Goal: Task Accomplishment & Management: Manage account settings

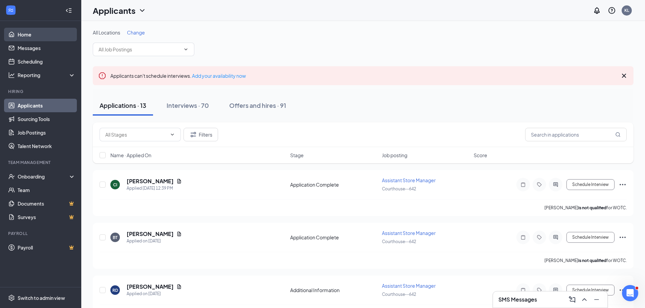
click at [45, 38] on link "Home" at bounding box center [47, 35] width 58 height 14
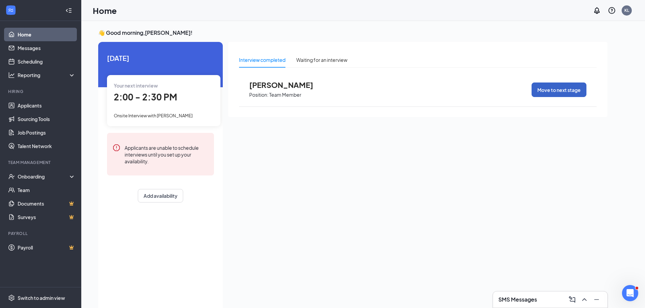
click at [560, 87] on button "Move to next stage" at bounding box center [559, 90] width 55 height 15
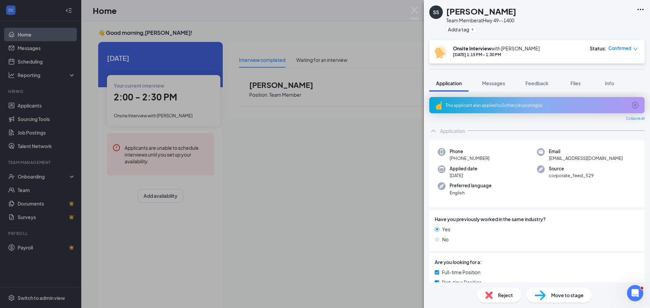
click at [577, 298] on span "Move to stage" at bounding box center [567, 295] width 33 height 7
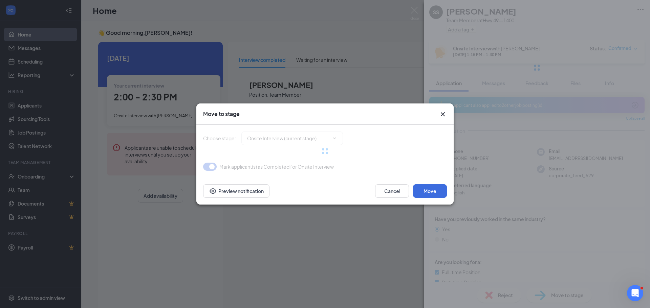
type input "Hiring Complete (final stage)"
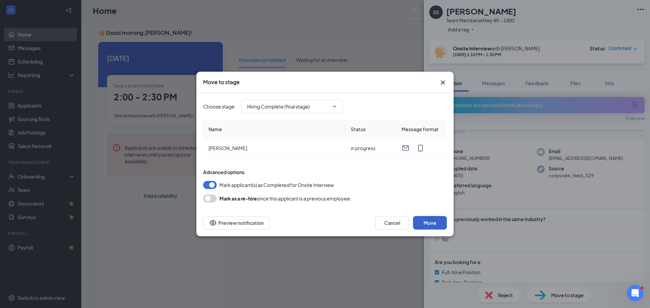
click at [426, 220] on button "Move" at bounding box center [430, 223] width 34 height 14
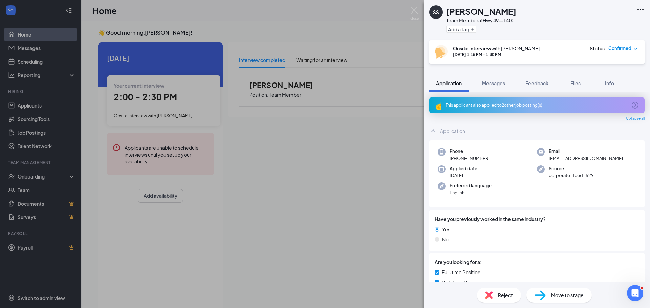
click at [565, 296] on span "Move to stage" at bounding box center [567, 295] width 33 height 7
type input "Hiring Complete (final stage)"
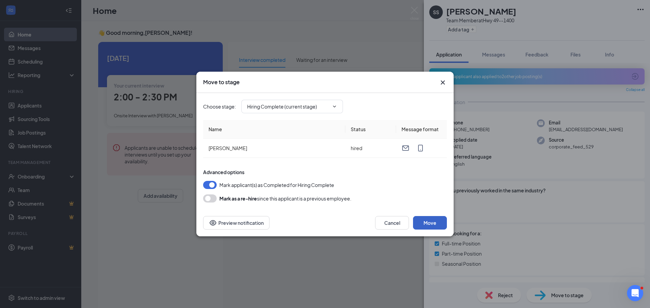
click at [436, 218] on button "Move" at bounding box center [430, 223] width 34 height 14
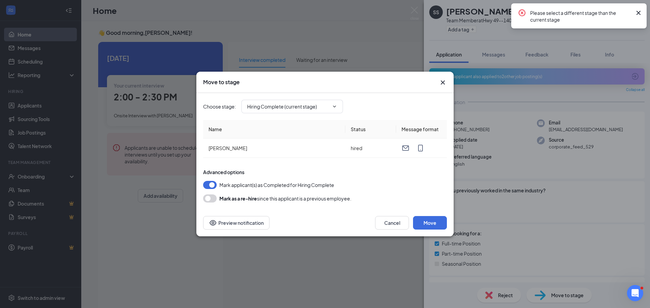
click at [366, 26] on div "Move to stage Choose stage : Hiring Complete (current stage) Name Status Messag…" at bounding box center [325, 154] width 650 height 308
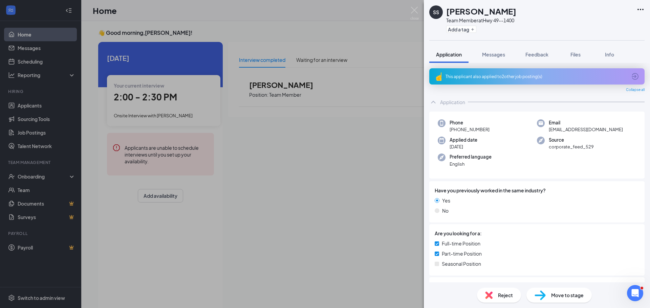
click at [314, 192] on div "SS Samantha Salisbury Team Member at Hwy 49--1400 Add a tag Application Message…" at bounding box center [325, 154] width 650 height 308
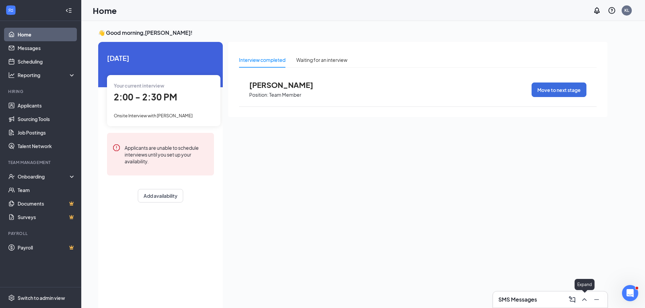
click at [587, 304] on icon "ChevronUp" at bounding box center [584, 300] width 8 height 8
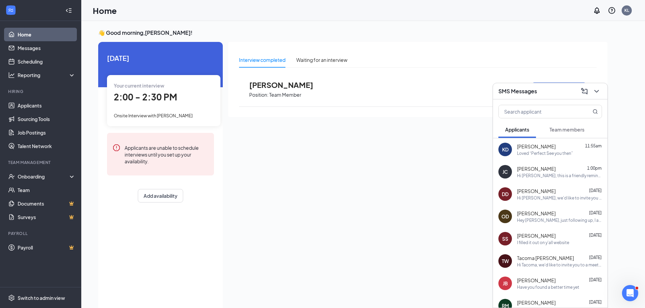
click at [576, 178] on div "Hi Jaliyah, this is a friendly reminder. Your meeting with Smoothie King for Te…" at bounding box center [559, 176] width 85 height 6
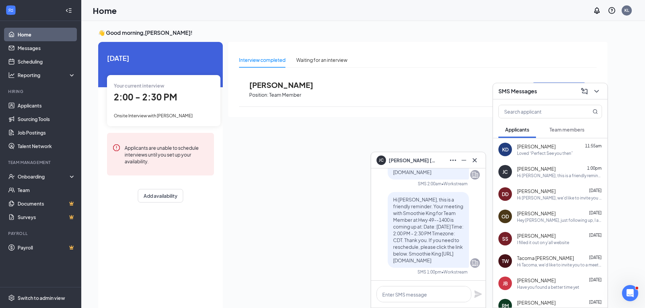
click at [527, 151] on div "Loved “Perfect See you then”" at bounding box center [545, 154] width 56 height 6
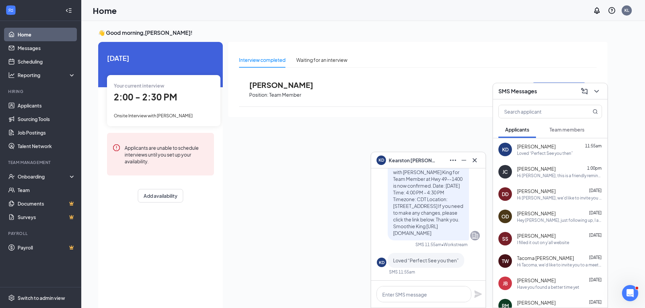
click at [570, 134] on button "Team members" at bounding box center [567, 129] width 48 height 17
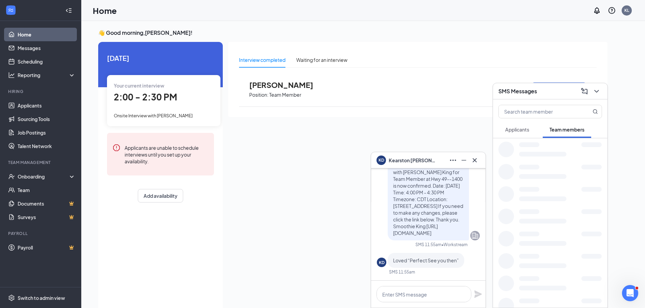
click at [572, 130] on span "Team members" at bounding box center [567, 130] width 35 height 6
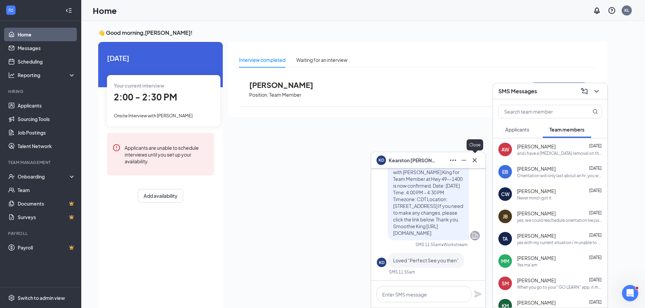
click at [477, 161] on icon "Cross" at bounding box center [475, 160] width 8 height 8
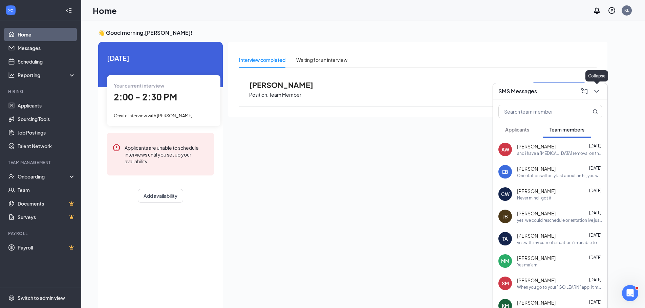
click at [596, 93] on icon "ChevronDown" at bounding box center [597, 91] width 8 height 8
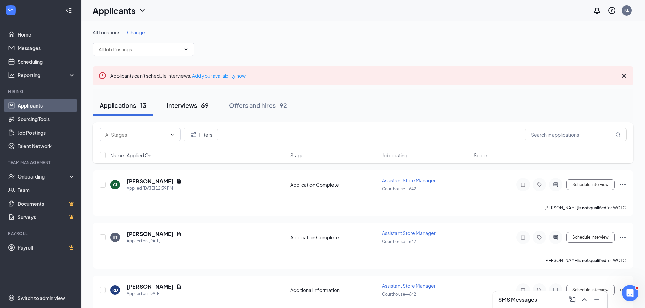
click at [178, 107] on div "Interviews · 69" at bounding box center [188, 105] width 42 height 8
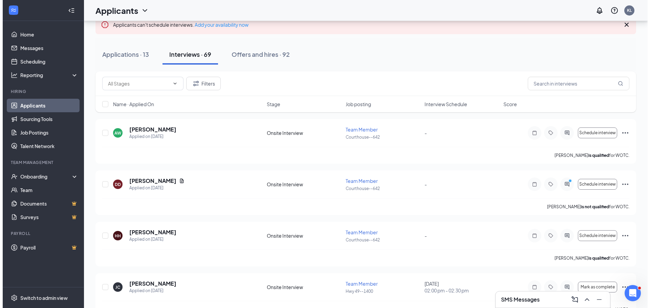
scroll to position [68, 0]
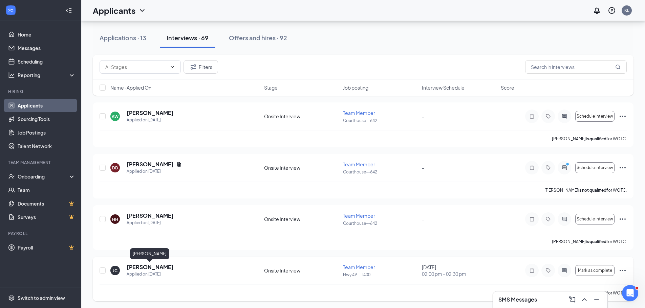
click at [169, 267] on h5 "[PERSON_NAME]" at bounding box center [150, 267] width 47 height 7
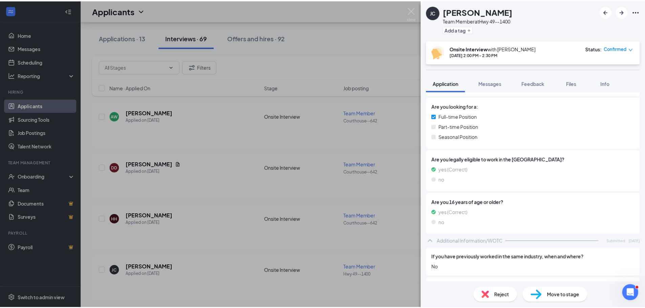
scroll to position [169, 0]
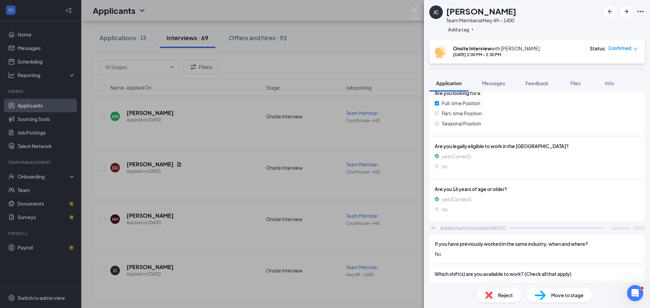
click at [393, 37] on div "JC Jaliyah Crumedy Team Member at Hwy 49--1400 Add a tag Onsite Interview with …" at bounding box center [325, 154] width 650 height 308
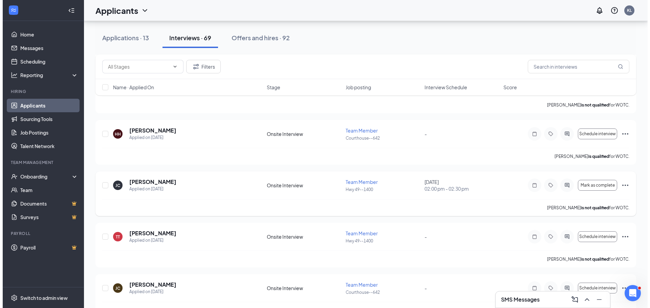
scroll to position [169, 0]
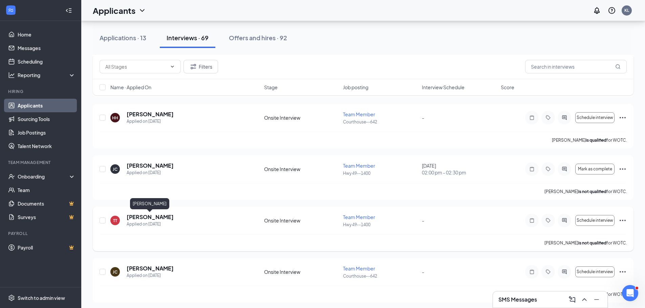
click at [168, 216] on h5 "[PERSON_NAME]" at bounding box center [150, 217] width 47 height 7
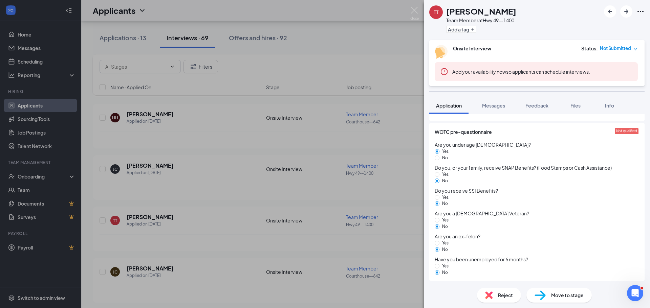
scroll to position [507, 0]
click at [633, 288] on icon "Open Intercom Messenger" at bounding box center [634, 292] width 11 height 11
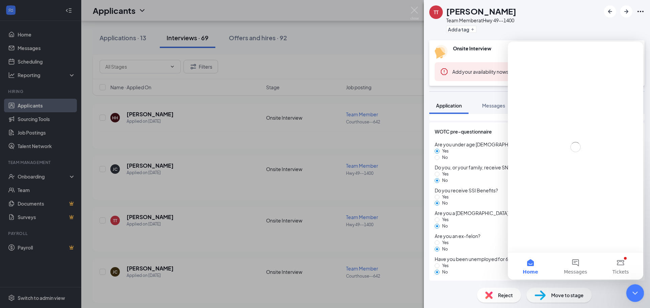
scroll to position [0, 0]
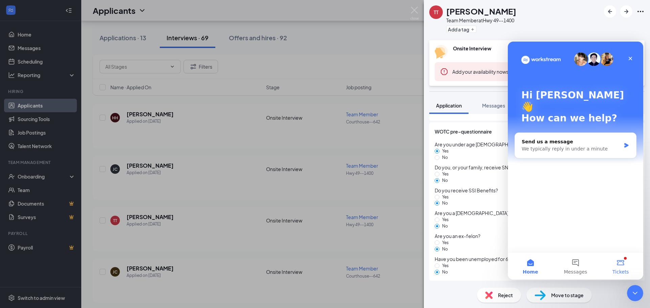
click at [622, 261] on button "Tickets" at bounding box center [620, 266] width 45 height 27
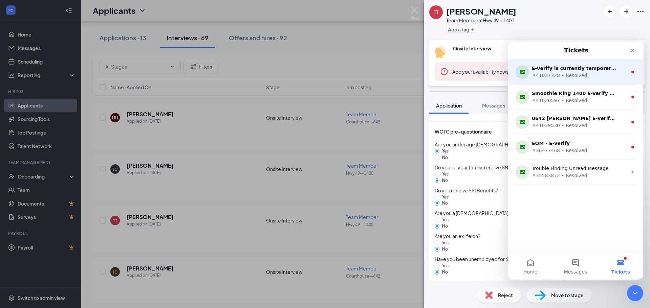
click at [599, 69] on div "E-Verify is currently temporarily unavailable." at bounding box center [574, 68] width 85 height 7
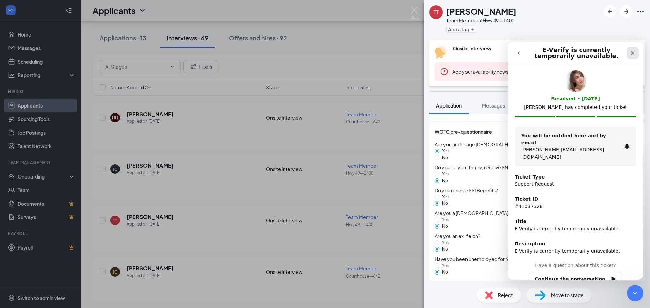
click at [635, 54] on icon "Close" at bounding box center [632, 52] width 5 height 5
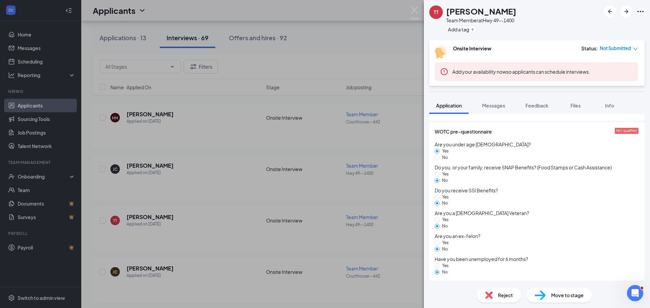
click at [382, 41] on div "TT Tamera Toregano Team Member at Hwy 49--1400 Add a tag Onsite Interview Statu…" at bounding box center [325, 154] width 650 height 308
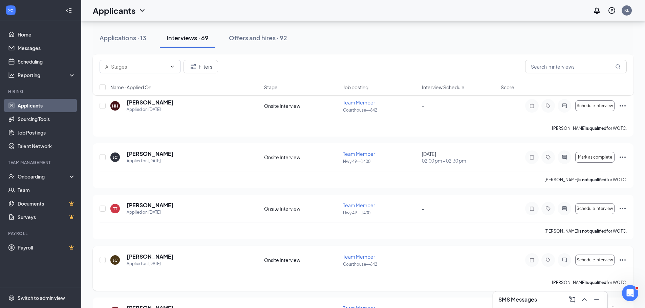
scroll to position [169, 0]
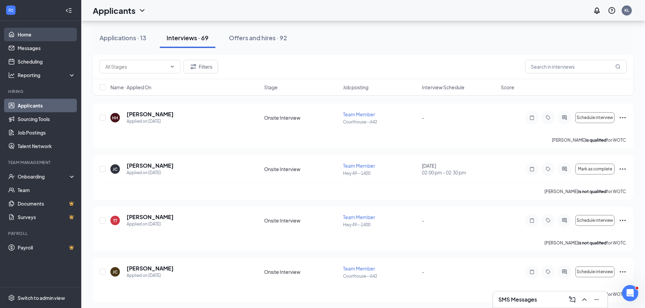
click at [34, 35] on link "Home" at bounding box center [47, 35] width 58 height 14
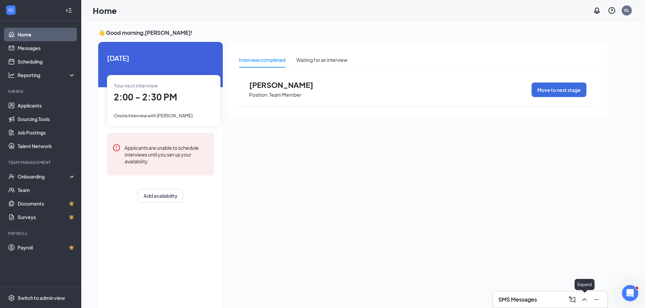
click at [586, 296] on icon "ChevronUp" at bounding box center [584, 300] width 8 height 8
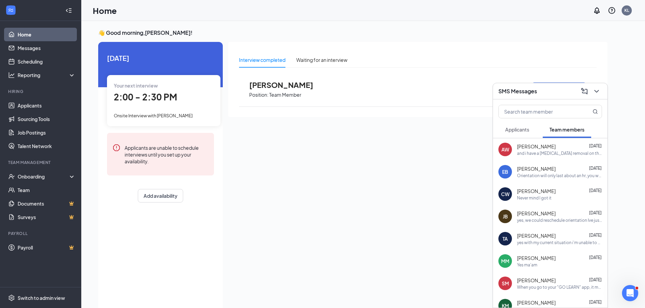
click at [531, 131] on button "Applicants" at bounding box center [517, 129] width 38 height 17
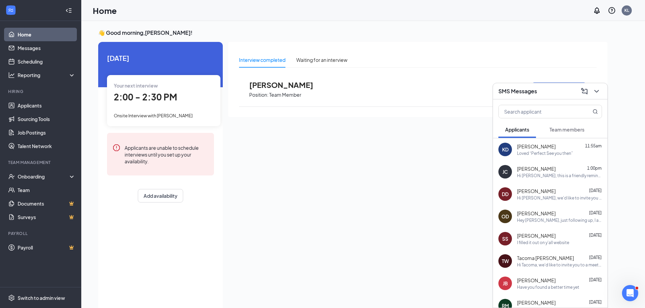
click at [563, 177] on div "Hi Jaliyah, this is a friendly reminder. Your meeting with Smoothie King for Te…" at bounding box center [559, 176] width 85 height 6
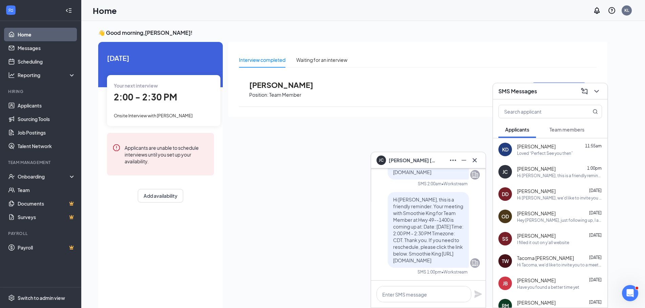
click at [207, 157] on div "Applicants are unable to schedule interviews until you set up your availability." at bounding box center [167, 154] width 84 height 21
click at [605, 90] on div "SMS Messages" at bounding box center [550, 91] width 114 height 16
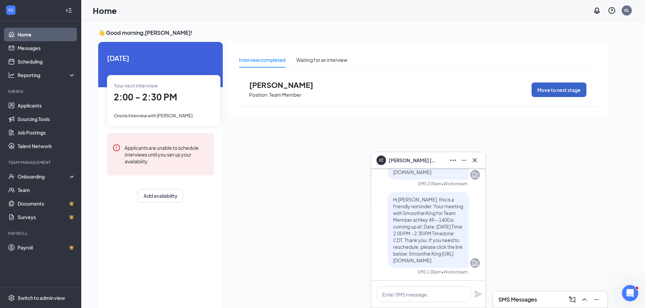
click at [569, 85] on button "Move to next stage" at bounding box center [559, 90] width 55 height 15
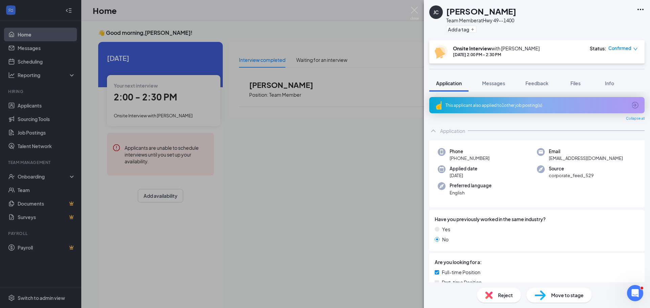
click at [554, 295] on span "Move to stage" at bounding box center [567, 295] width 33 height 7
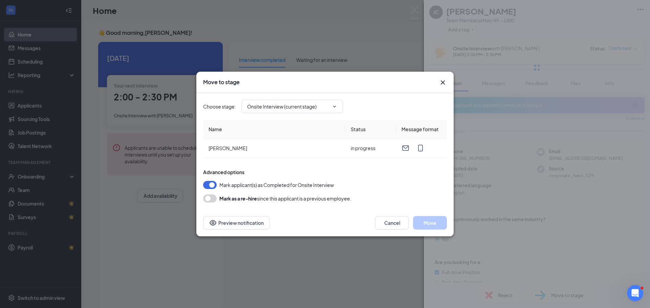
type input "Hiring Complete (final stage)"
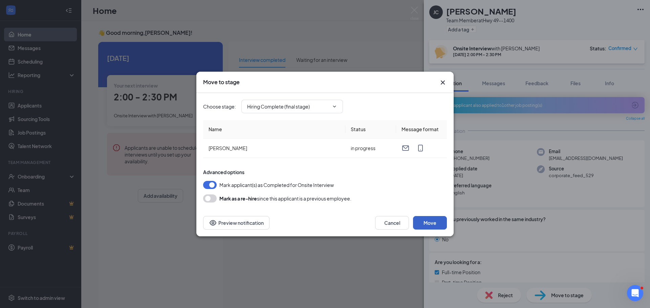
click at [431, 222] on button "Move" at bounding box center [430, 223] width 34 height 14
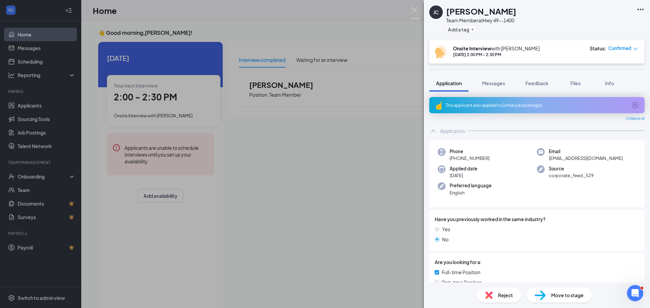
click at [562, 297] on span "Move to stage" at bounding box center [567, 295] width 33 height 7
type input "Hiring Complete (final stage)"
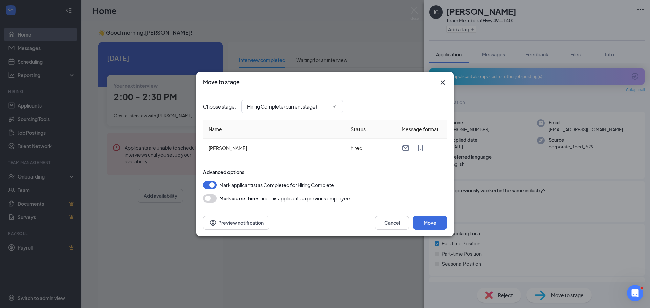
click at [442, 82] on icon "Cross" at bounding box center [443, 83] width 4 height 4
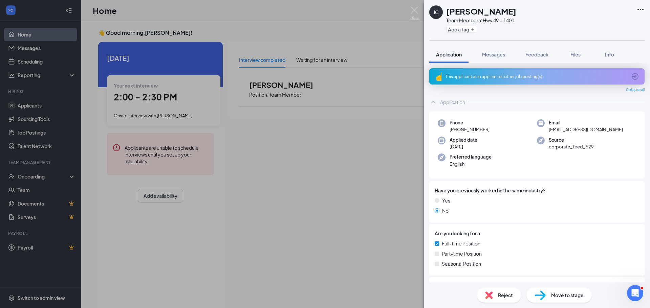
click at [391, 86] on div "JC Jaliyah Crumedy Team Member at Hwy 49--1400 Add a tag Application Messages F…" at bounding box center [325, 154] width 650 height 308
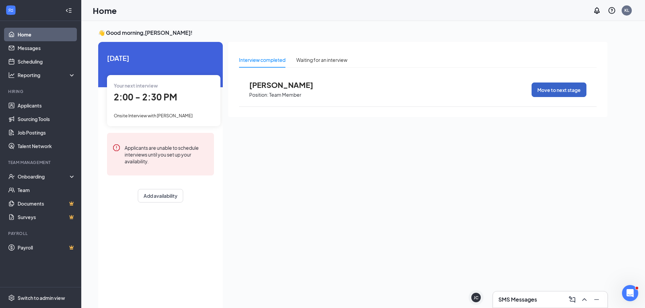
click at [564, 86] on button "Move to next stage" at bounding box center [559, 90] width 55 height 15
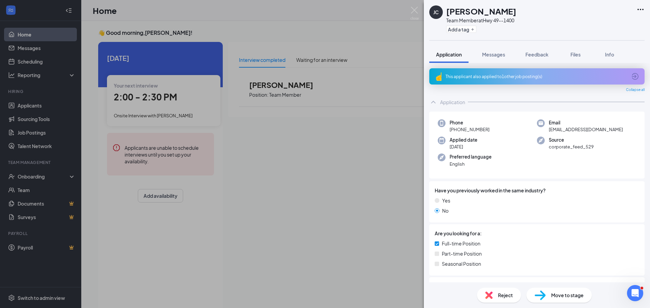
click at [558, 296] on span "Move to stage" at bounding box center [567, 295] width 33 height 7
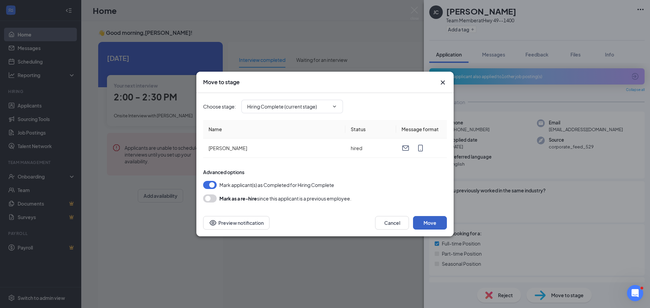
click at [441, 221] on button "Move" at bounding box center [430, 223] width 34 height 14
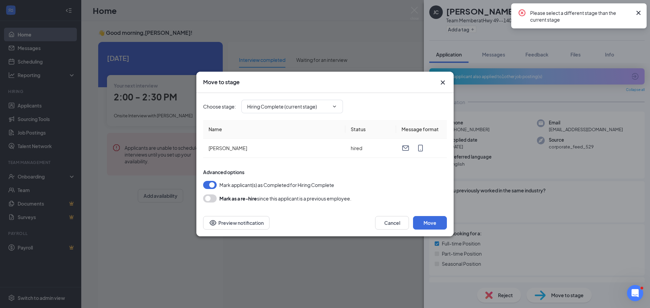
click at [332, 25] on div "Move to stage Choose stage : Hiring Complete (current stage) Name Status Messag…" at bounding box center [325, 154] width 650 height 308
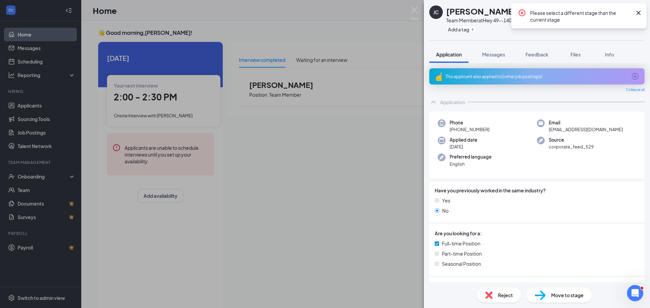
click at [336, 25] on div "JC Jaliyah Crumedy Team Member at Hwy 49--1400 Add a tag Application Messages F…" at bounding box center [325, 154] width 650 height 308
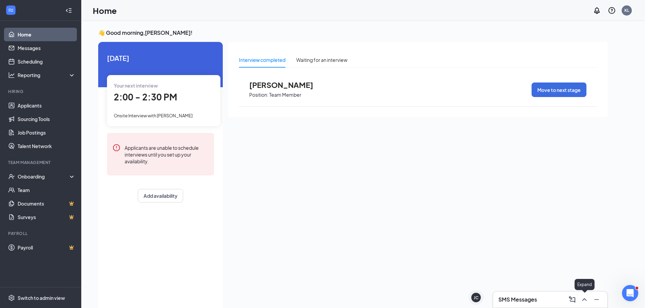
click at [589, 300] on button at bounding box center [584, 300] width 11 height 11
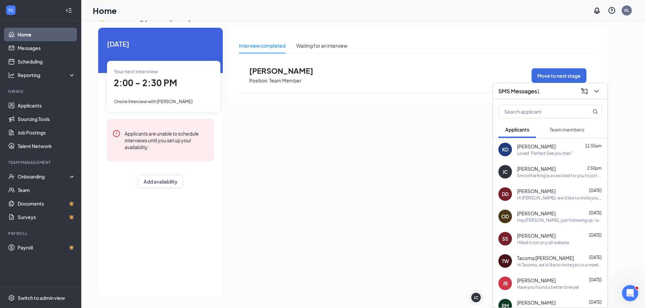
click at [561, 128] on span "Team members" at bounding box center [567, 130] width 35 height 6
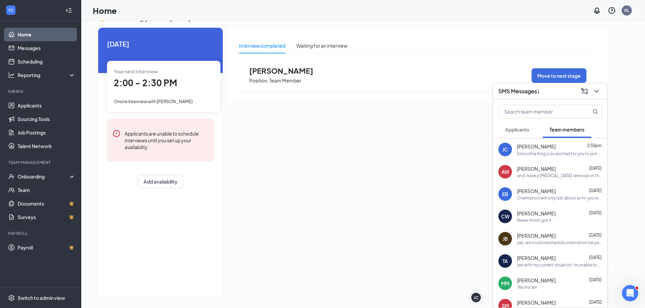
click at [561, 144] on div "Jaliyah Crumedy 2:50pm" at bounding box center [559, 146] width 85 height 7
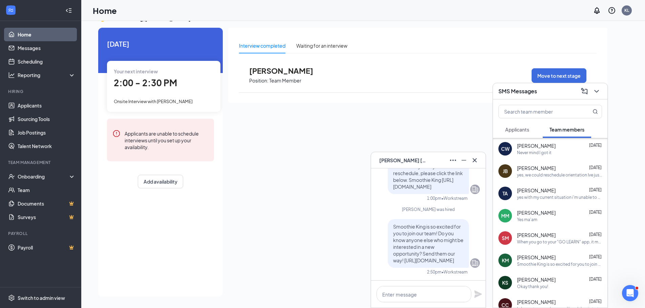
scroll to position [102, 0]
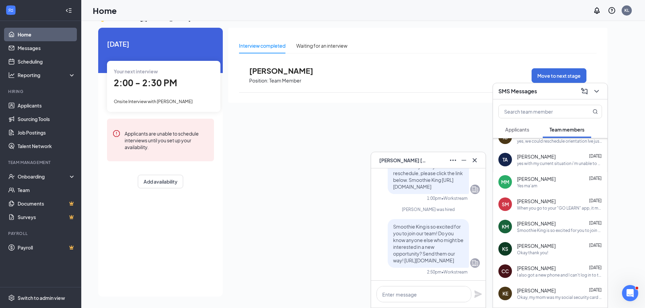
click at [548, 270] on div "Chase Cagna Jul 28" at bounding box center [559, 268] width 85 height 7
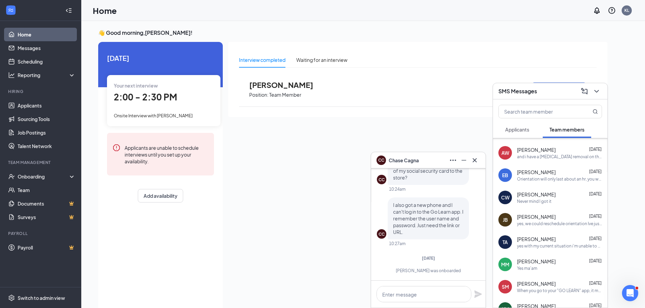
scroll to position [0, 0]
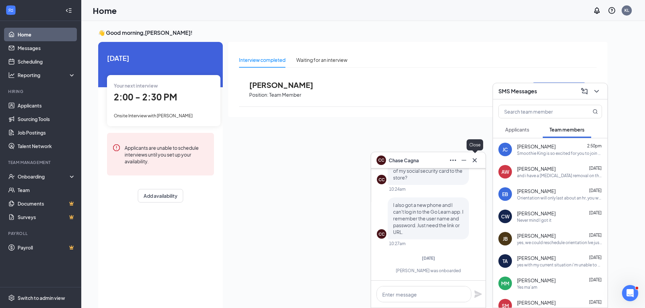
click at [472, 158] on icon "Cross" at bounding box center [475, 160] width 8 height 8
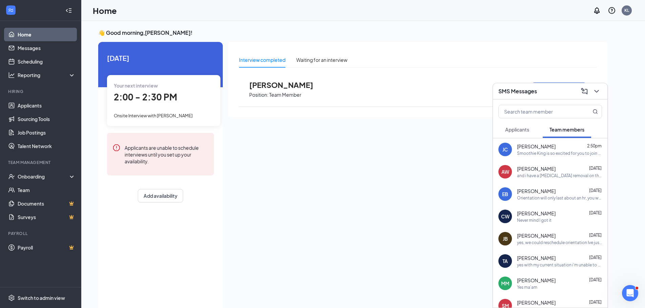
click at [575, 155] on div "Smoothie King is so excited for you to join our team! Do you know anyone else w…" at bounding box center [559, 154] width 85 height 6
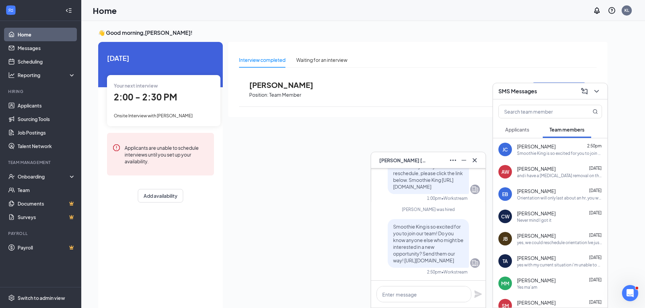
click at [475, 131] on div "Interview completed Waiting for an interview Jaliyah Crumedy Position: Team Mem…" at bounding box center [417, 174] width 379 height 265
click at [475, 159] on icon "Cross" at bounding box center [475, 160] width 8 height 8
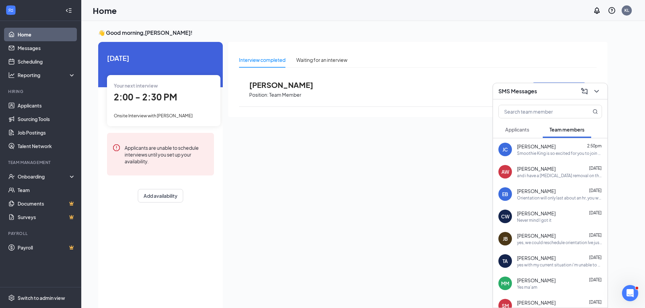
click at [547, 197] on div "Orientation will only last about an hr, you will not work [DATE], I will go ove…" at bounding box center [559, 198] width 85 height 6
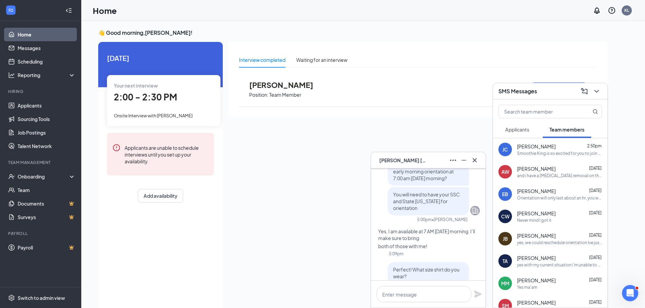
scroll to position [-754, 0]
drag, startPoint x: 427, startPoint y: 234, endPoint x: 321, endPoint y: 192, distance: 113.8
click at [321, 192] on div "Interview completed Waiting for an interview Jaliyah Crumedy Position: Team Mem…" at bounding box center [417, 174] width 379 height 265
drag, startPoint x: 387, startPoint y: 189, endPoint x: 438, endPoint y: 256, distance: 84.6
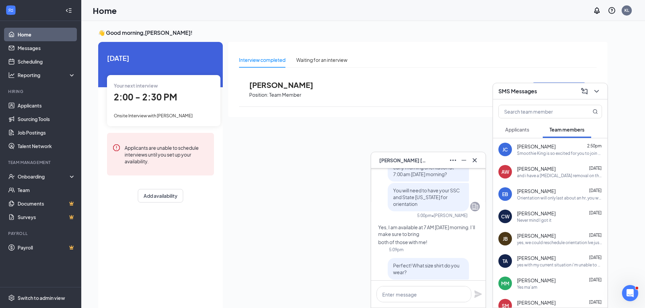
copy span "For faster orientation movement, you can download the following apps: Group me …"
click at [535, 153] on div "Smoothie King is so excited for you to join our team! Do you know anyone else w…" at bounding box center [559, 154] width 85 height 6
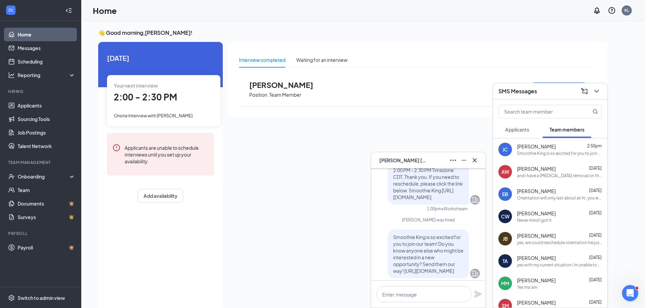
scroll to position [0, 0]
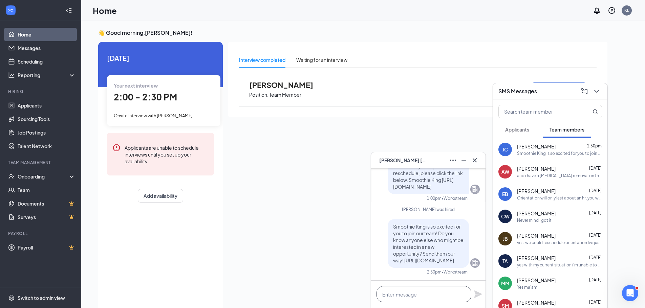
paste textarea "For faster orientation movement, you can download the following apps: Group me …"
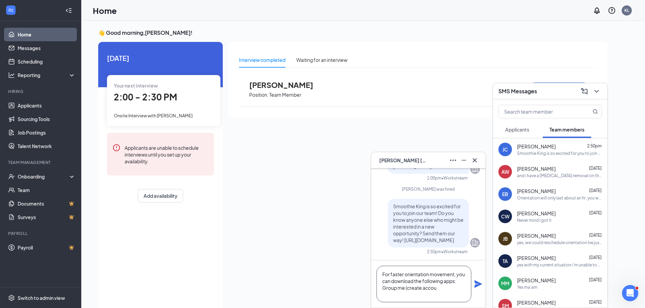
scroll to position [0, 0]
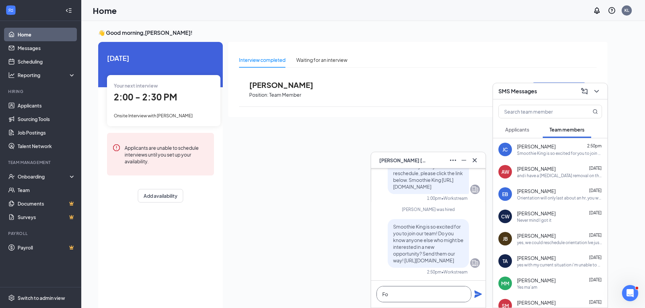
type textarea "F"
click at [188, 224] on div "Today Your next interview 2:00 - 2:30 PM Onsite Interview with Jaliyah Crumedy …" at bounding box center [160, 176] width 125 height 269
click at [291, 210] on div "Interview completed Waiting for an interview Jaliyah Crumedy Position: Team Mem…" at bounding box center [417, 174] width 379 height 265
click at [596, 89] on icon "ChevronDown" at bounding box center [597, 91] width 8 height 8
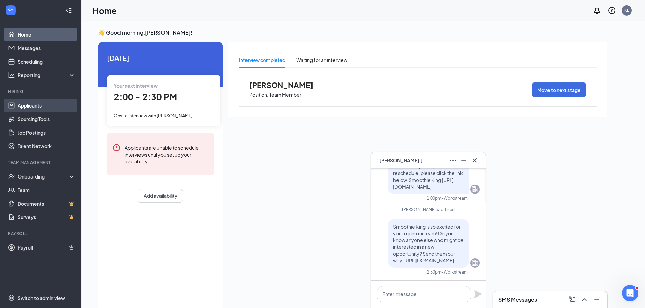
click at [49, 108] on link "Applicants" at bounding box center [47, 106] width 58 height 14
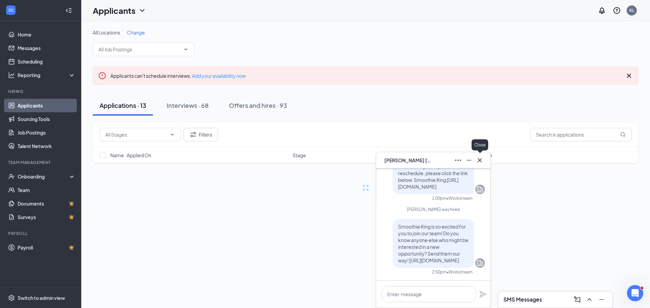
click at [478, 157] on icon "Cross" at bounding box center [480, 160] width 8 height 8
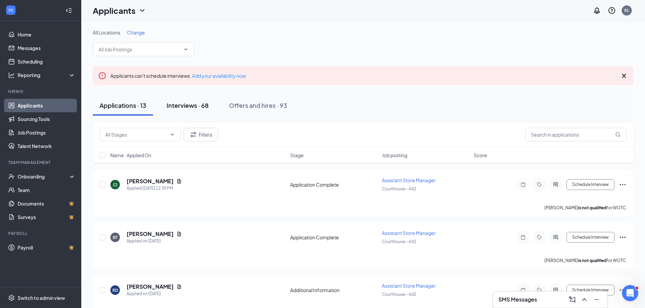
click at [194, 112] on button "Interviews · 68" at bounding box center [188, 105] width 56 height 20
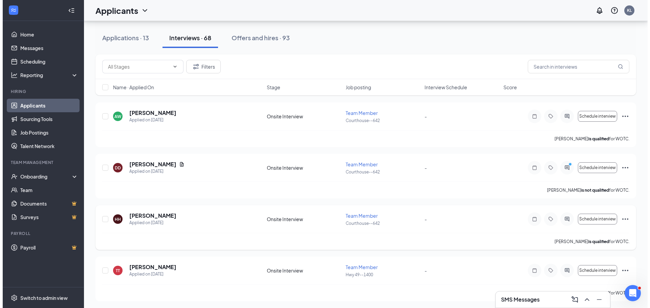
scroll to position [102, 0]
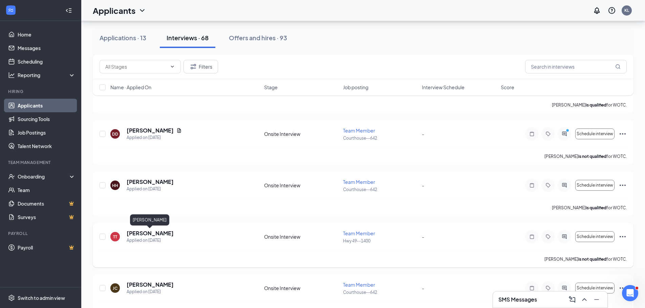
click at [160, 236] on h5 "[PERSON_NAME]" at bounding box center [150, 233] width 47 height 7
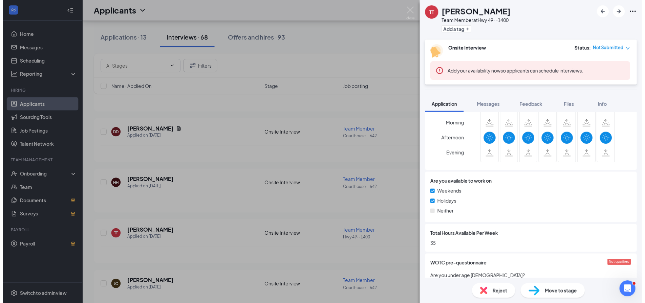
scroll to position [338, 0]
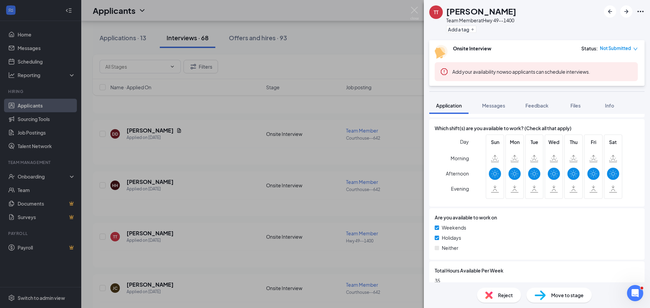
click at [320, 114] on div "TT Tamera Toregano Team Member at Hwy 49--1400 Add a tag Onsite Interview Statu…" at bounding box center [325, 154] width 650 height 308
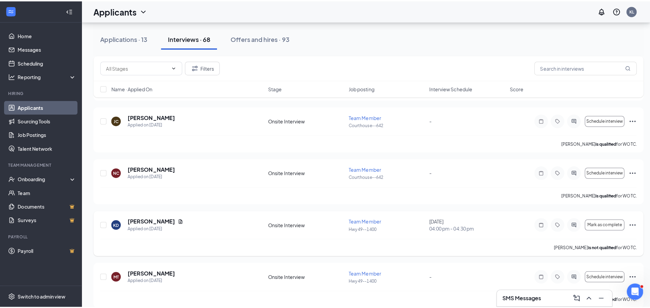
scroll to position [305, 0]
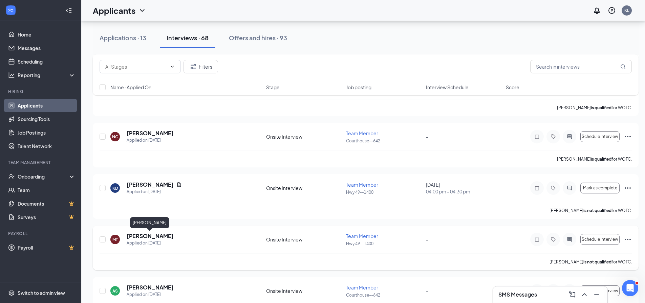
click at [170, 239] on h5 "[PERSON_NAME]" at bounding box center [150, 236] width 47 height 7
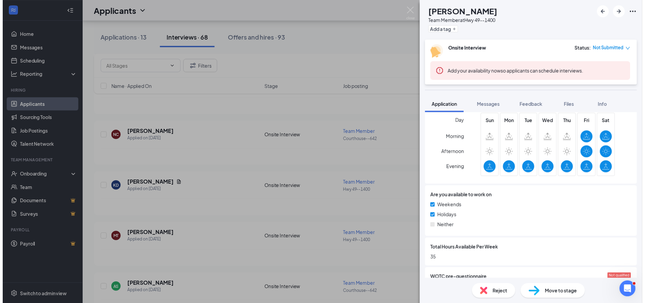
scroll to position [372, 0]
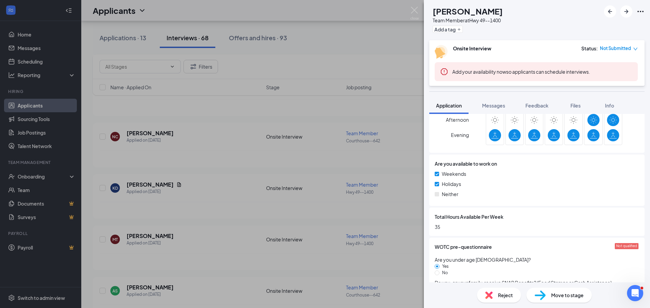
click at [315, 127] on div "MT malory thompson Team Member at Hwy 49--1400 Add a tag Onsite Interview Statu…" at bounding box center [325, 154] width 650 height 308
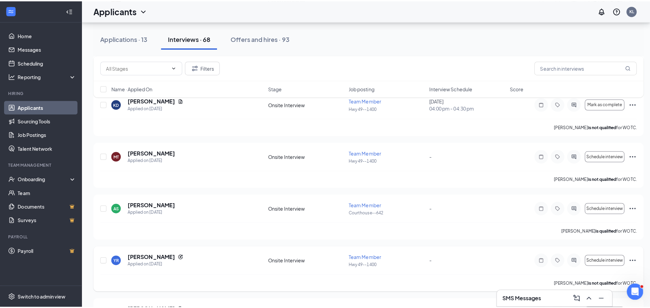
scroll to position [406, 0]
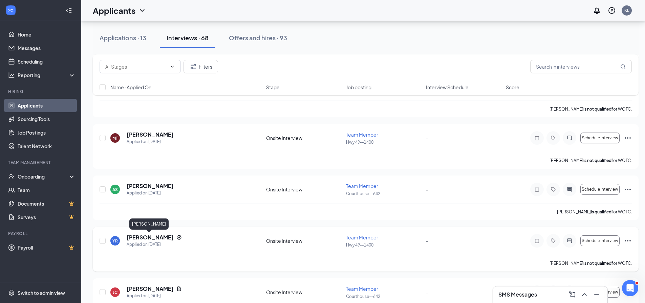
click at [147, 239] on h5 "Yanieliz Rivera" at bounding box center [150, 237] width 47 height 7
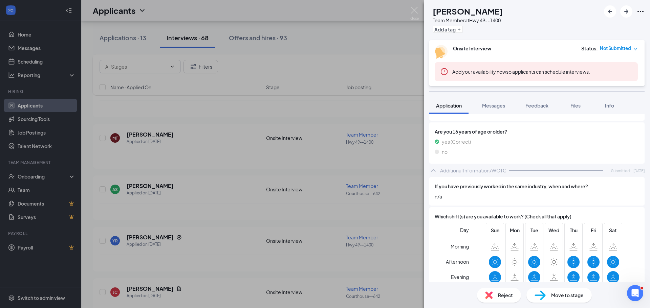
scroll to position [271, 0]
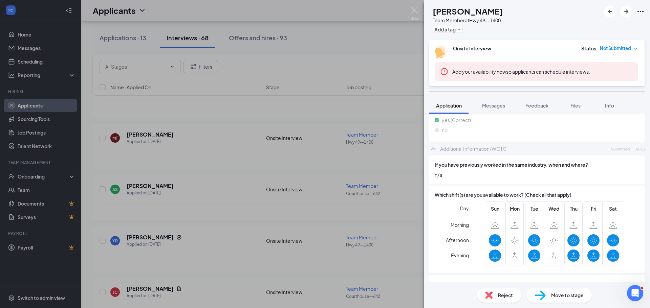
click at [500, 293] on span "Reject" at bounding box center [505, 295] width 15 height 7
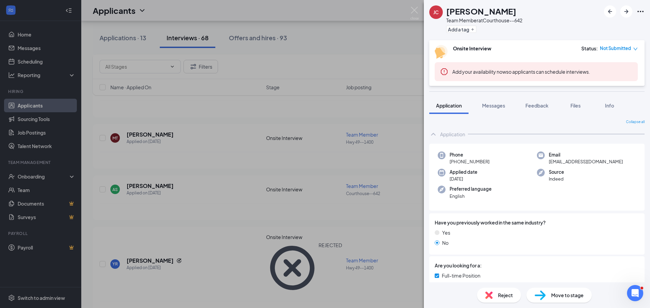
click at [299, 100] on div "JC Jazmine Conley Team Member at Courthouse--642 Add a tag Onsite Interview Sta…" at bounding box center [325, 154] width 650 height 308
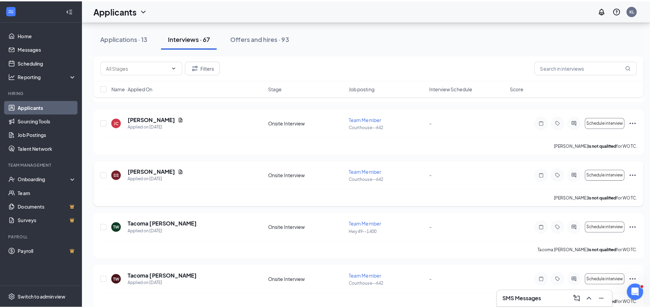
scroll to position [542, 0]
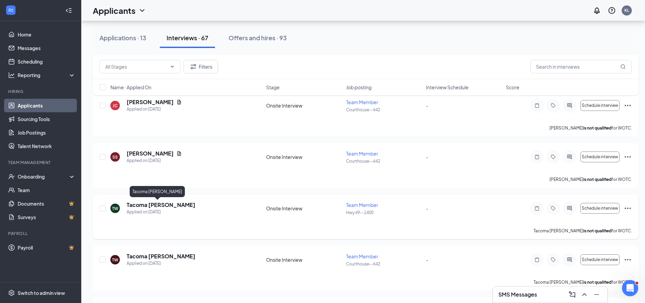
click at [151, 204] on h5 "Tacoma [PERSON_NAME]" at bounding box center [161, 204] width 69 height 7
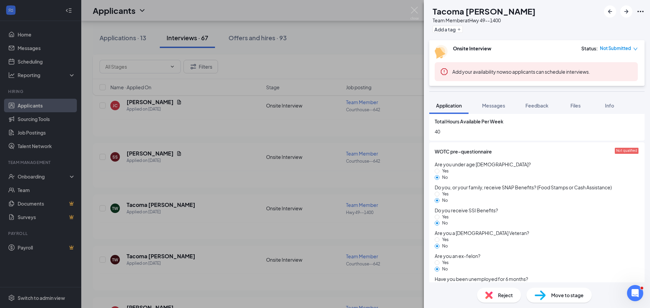
scroll to position [507, 0]
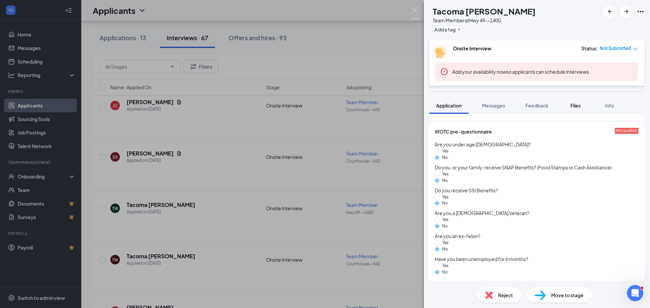
click at [570, 102] on div "Files" at bounding box center [576, 105] width 14 height 7
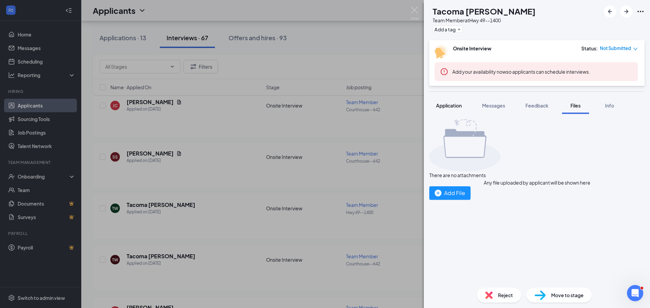
click at [455, 105] on span "Application" at bounding box center [449, 106] width 26 height 6
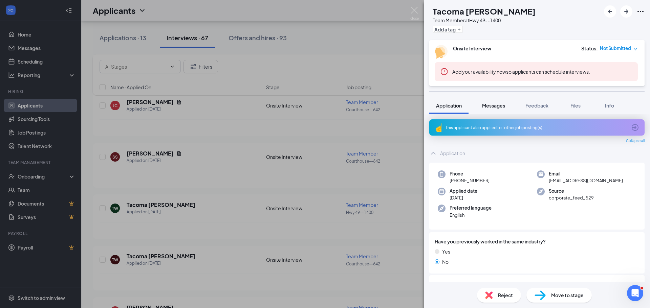
click at [488, 107] on span "Messages" at bounding box center [493, 106] width 23 height 6
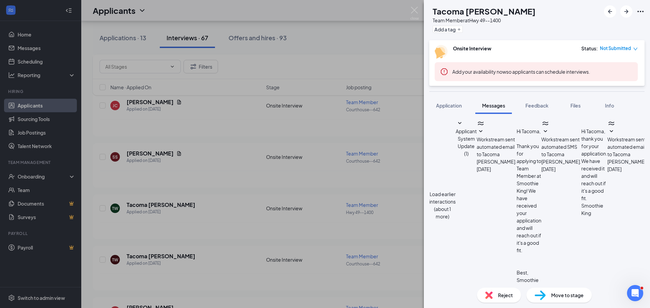
scroll to position [202, 0]
click at [513, 292] on textarea at bounding box center [472, 312] width 86 height 41
type textarea "g"
type textarea "Good afternoon Tacoma, I would love to set up an interview if you are still int…"
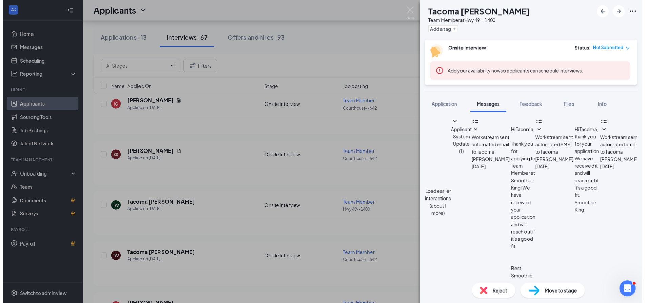
scroll to position [253, 0]
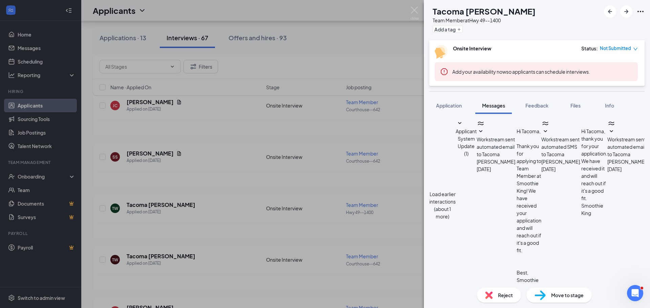
click at [401, 41] on div "TW Tacoma Warren Team Member at Hwy 49--1400 Add a tag Onsite Interview Status …" at bounding box center [325, 154] width 650 height 308
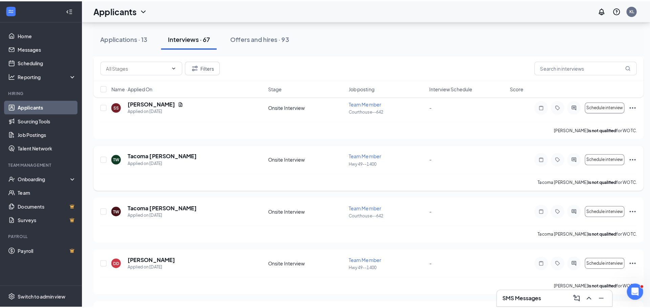
scroll to position [610, 0]
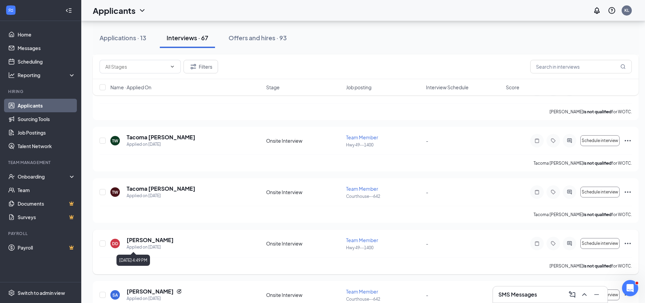
click at [153, 246] on div "Applied on [DATE]" at bounding box center [150, 247] width 47 height 7
click at [156, 240] on h5 "[PERSON_NAME]" at bounding box center [150, 240] width 47 height 7
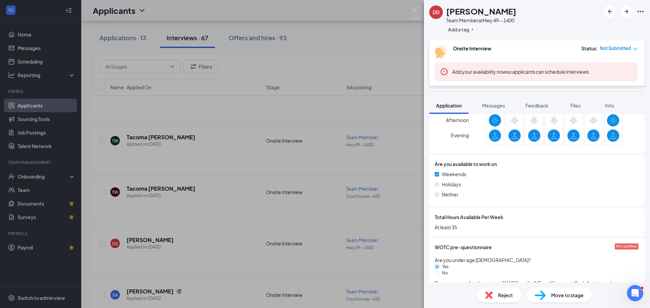
scroll to position [353, 0]
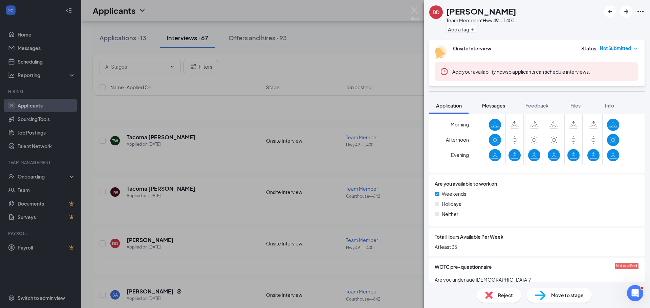
click at [502, 104] on span "Messages" at bounding box center [493, 106] width 23 height 6
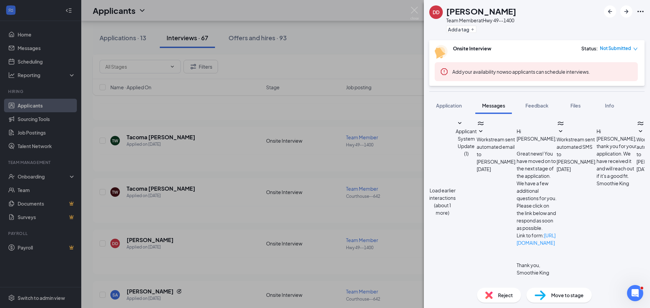
scroll to position [195, 0]
click at [496, 284] on textarea at bounding box center [472, 304] width 86 height 41
type textarea "Good afternoon [PERSON_NAME], I would love to set up an interview if you are st…"
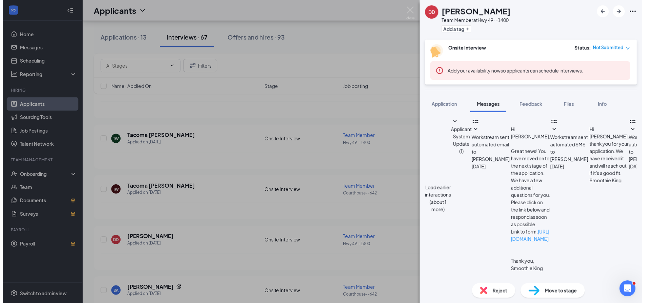
scroll to position [239, 0]
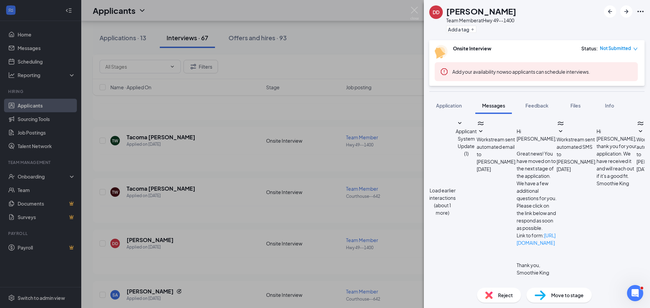
click at [350, 42] on div "DD Damien Diaz Team Member at Hwy 49--1400 Add a tag Onsite Interview Status : …" at bounding box center [325, 154] width 650 height 308
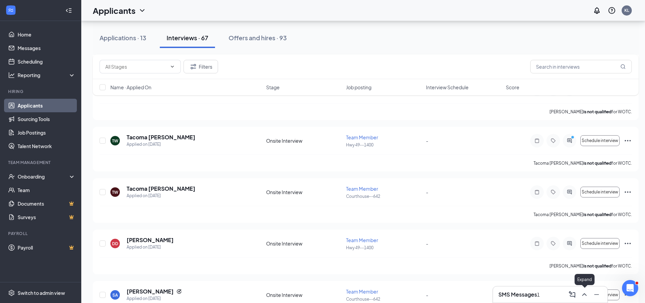
click at [584, 295] on icon "ChevronUp" at bounding box center [584, 295] width 8 height 8
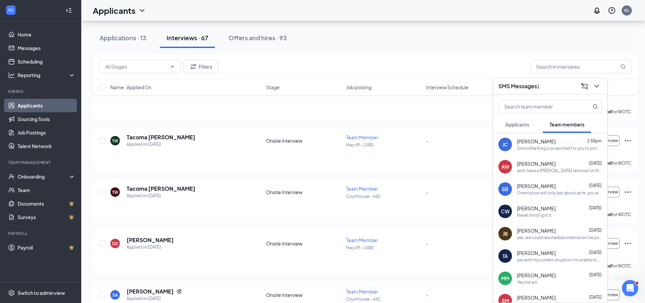
click at [519, 124] on span "Applicants" at bounding box center [517, 125] width 24 height 6
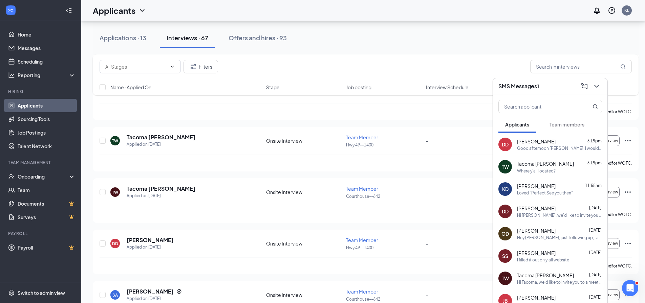
click at [516, 171] on div "TW Tacoma Warren 3:19pm Where y'all located?" at bounding box center [550, 167] width 114 height 22
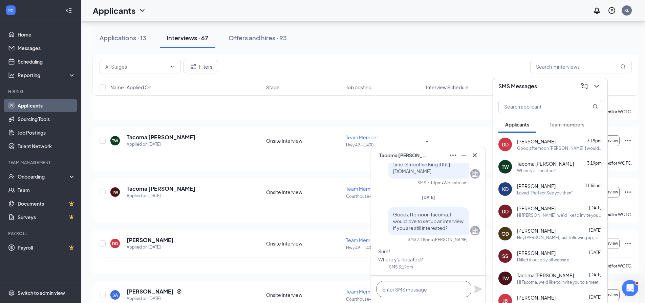
click at [396, 288] on textarea at bounding box center [424, 289] width 95 height 16
type textarea "o"
type textarea "On HWY 49."
click at [477, 290] on icon "Plane" at bounding box center [477, 289] width 7 height 7
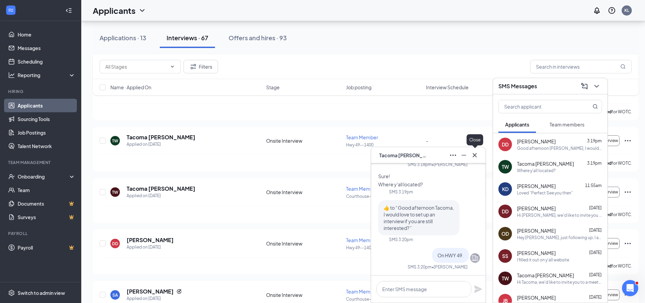
click at [475, 156] on icon "Cross" at bounding box center [475, 155] width 4 height 4
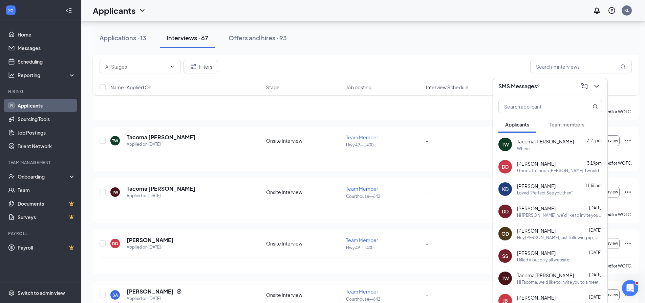
click at [549, 150] on div "Where" at bounding box center [559, 149] width 85 height 6
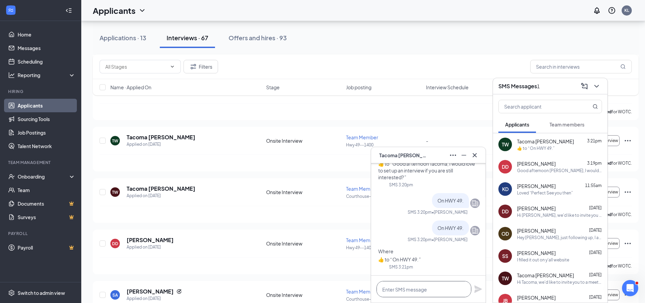
click at [431, 288] on textarea at bounding box center [424, 289] width 95 height 16
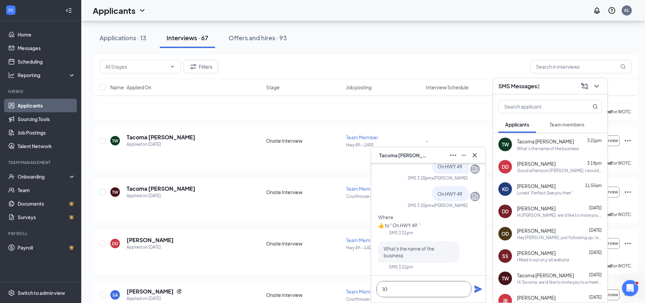
type textarea "1"
type textarea "This is SmoothieKing."
click at [475, 287] on icon "Plane" at bounding box center [477, 289] width 7 height 7
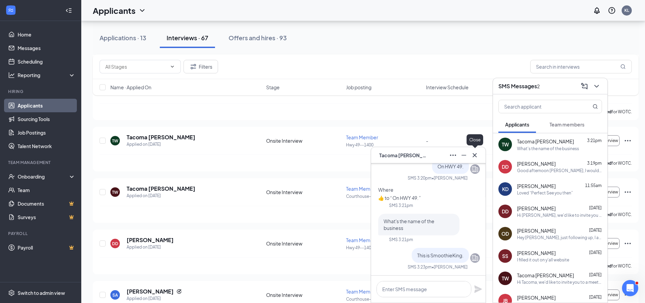
click at [478, 157] on icon "Cross" at bounding box center [475, 155] width 8 height 8
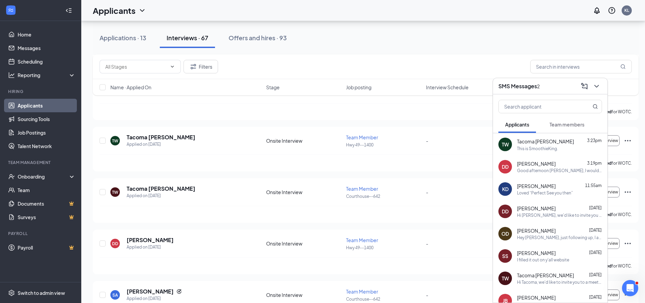
click at [566, 147] on div "This is SmoothieKing." at bounding box center [559, 149] width 85 height 6
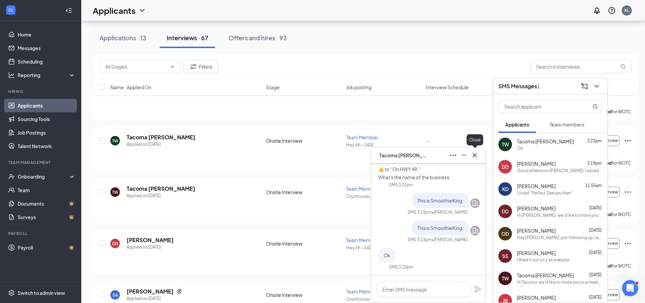
click at [475, 152] on icon "Cross" at bounding box center [475, 155] width 8 height 8
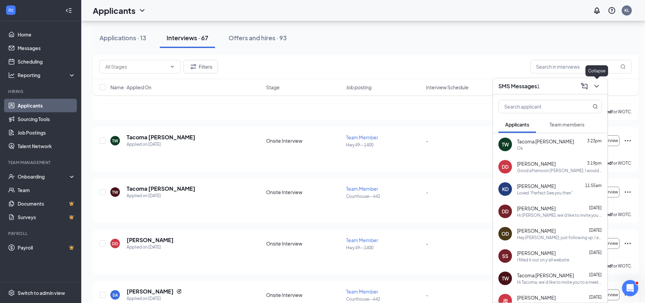
click at [599, 87] on icon "ChevronDown" at bounding box center [597, 86] width 8 height 8
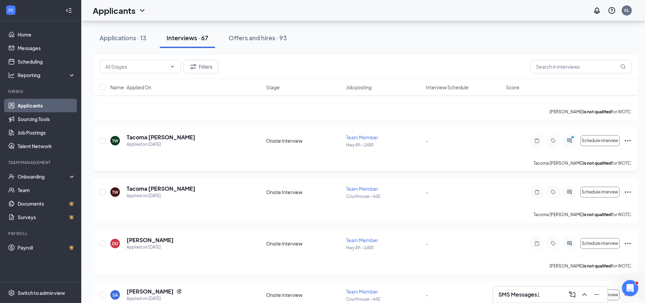
click at [171, 137] on div "TW Tacoma Warren Applied on Oct 7" at bounding box center [186, 141] width 152 height 14
click at [162, 137] on h5 "Tacoma [PERSON_NAME]" at bounding box center [161, 137] width 69 height 7
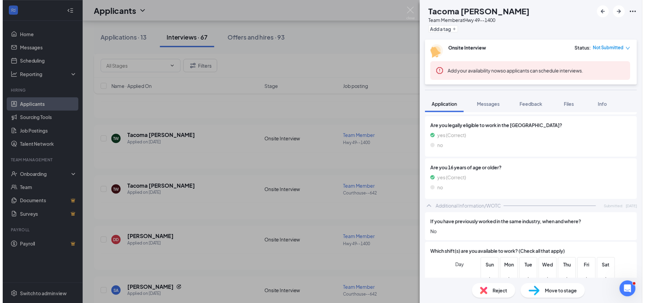
scroll to position [135, 0]
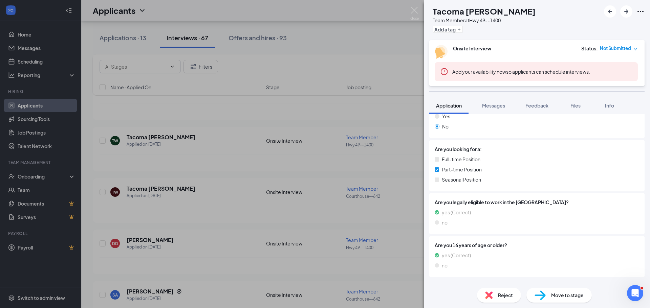
click at [348, 114] on div "TW Tacoma Warren Team Member at Hwy 49--1400 Add a tag Onsite Interview Status …" at bounding box center [325, 154] width 650 height 308
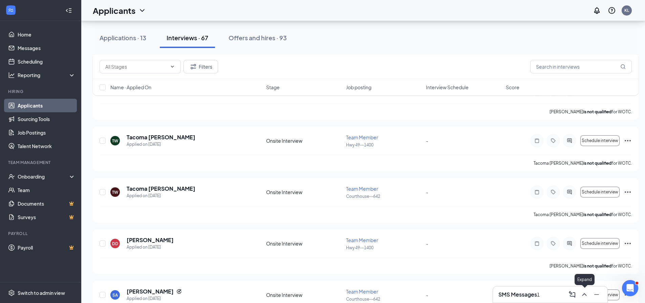
click at [582, 296] on icon "ChevronUp" at bounding box center [584, 295] width 8 height 8
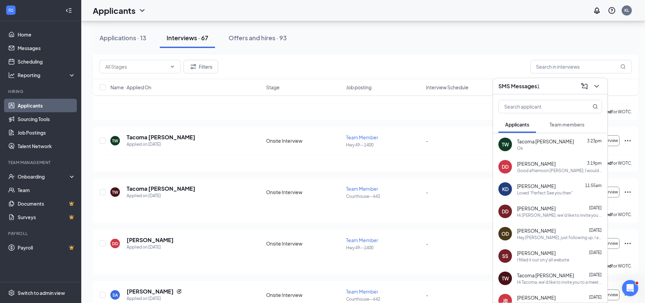
click at [552, 149] on div "Ok" at bounding box center [559, 149] width 85 height 6
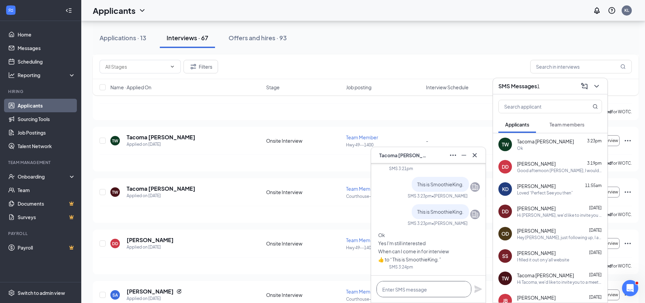
click at [428, 286] on textarea at bounding box center [424, 289] width 95 height 16
click at [443, 293] on textarea "Amazing! How does saturday" at bounding box center [424, 289] width 95 height 16
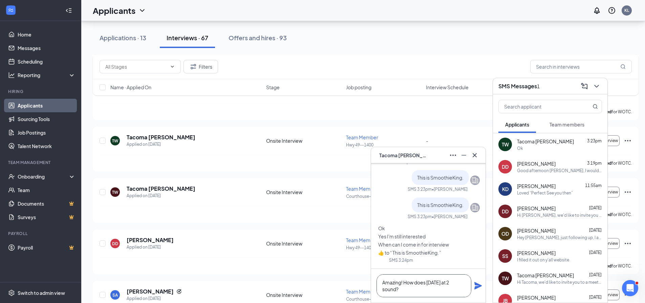
type textarea "Amazing! How does [DATE] at 2 sound?"
click at [481, 283] on icon "Plane" at bounding box center [478, 286] width 8 height 8
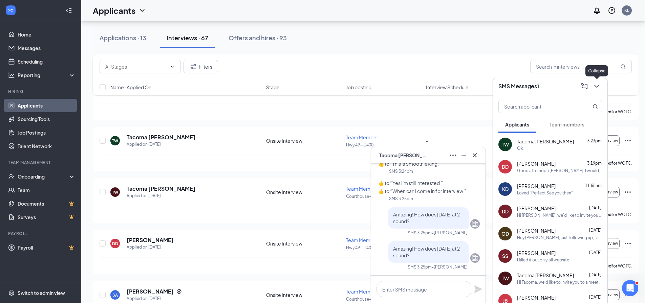
click at [600, 88] on icon "ChevronDown" at bounding box center [597, 86] width 8 height 8
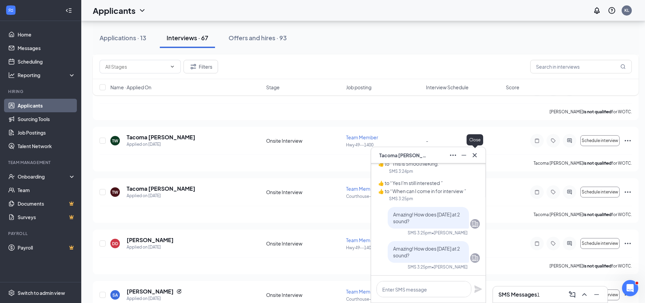
click at [474, 154] on icon "Cross" at bounding box center [475, 155] width 4 height 4
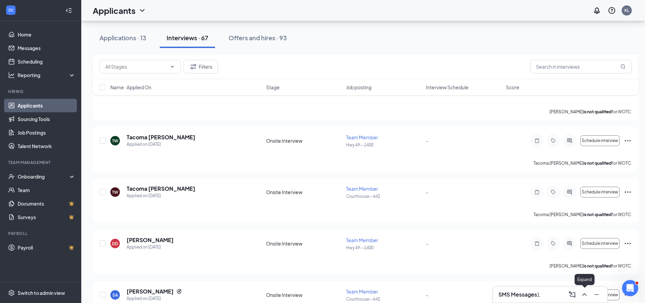
click at [582, 294] on icon "ChevronUp" at bounding box center [584, 295] width 8 height 8
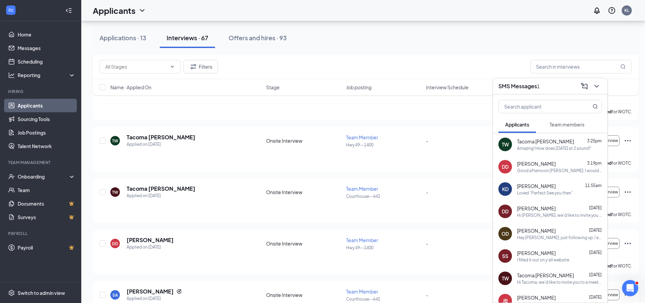
click at [569, 125] on span "Team members" at bounding box center [567, 125] width 35 height 6
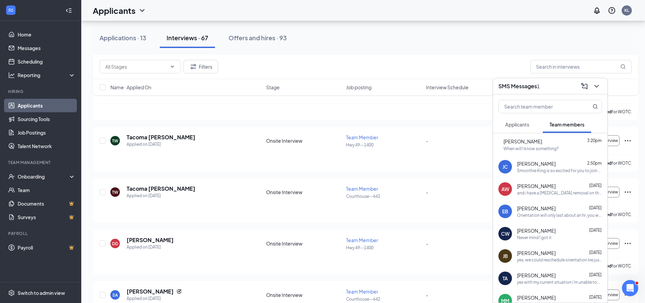
click at [542, 152] on div "SS Samantha Salisbury 3:20pm When will I know something?" at bounding box center [550, 144] width 114 height 22
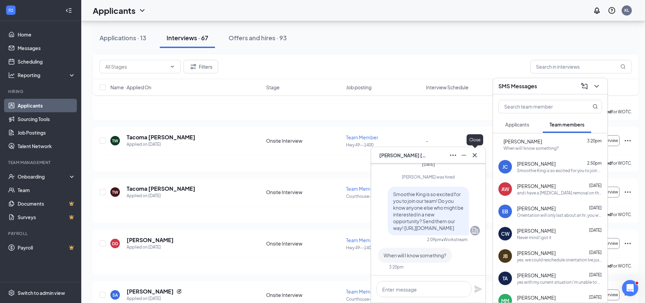
click at [478, 156] on icon "Cross" at bounding box center [475, 155] width 8 height 8
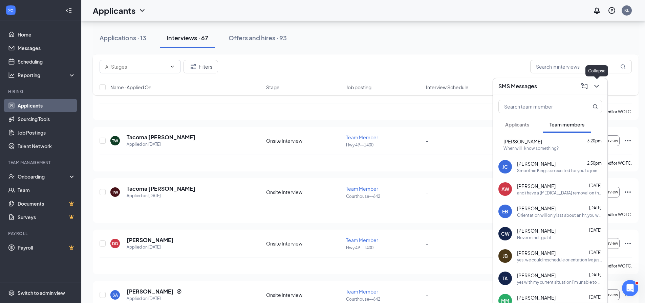
click at [594, 87] on icon "ChevronDown" at bounding box center [597, 86] width 8 height 8
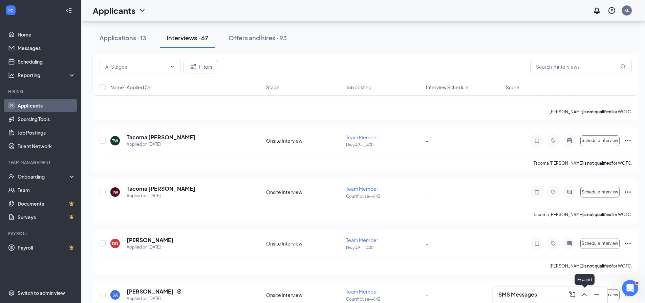
click at [584, 296] on icon "ChevronUp" at bounding box center [584, 295] width 8 height 8
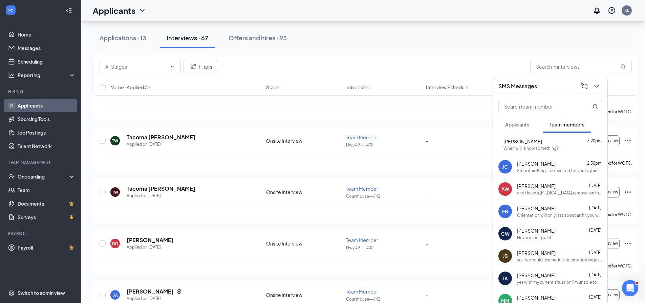
click at [524, 127] on span "Applicants" at bounding box center [517, 125] width 24 height 6
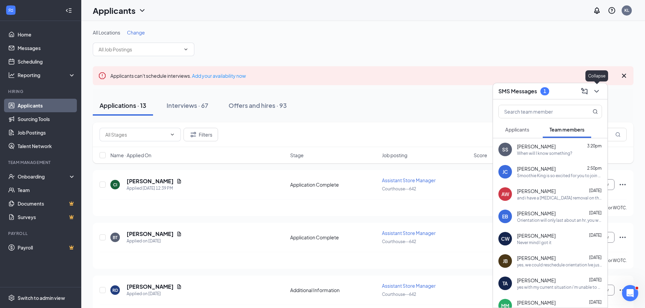
click at [600, 92] on icon "ChevronDown" at bounding box center [597, 91] width 8 height 8
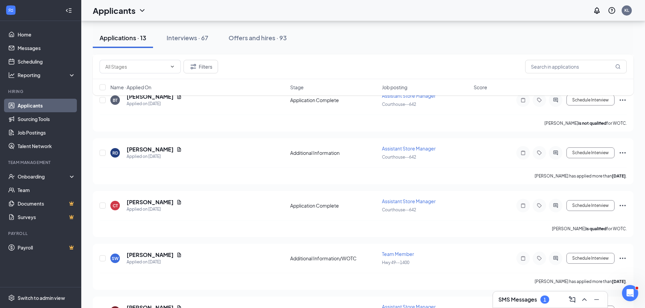
scroll to position [169, 0]
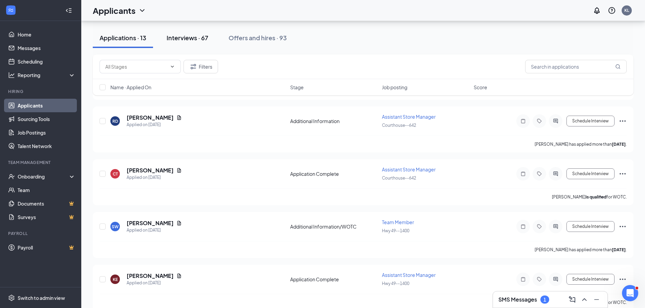
click at [197, 37] on div "Interviews · 67" at bounding box center [188, 38] width 42 height 8
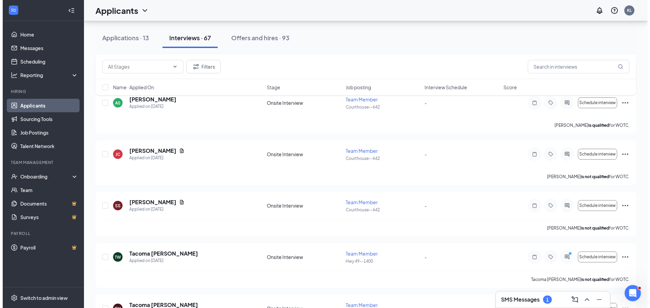
scroll to position [508, 0]
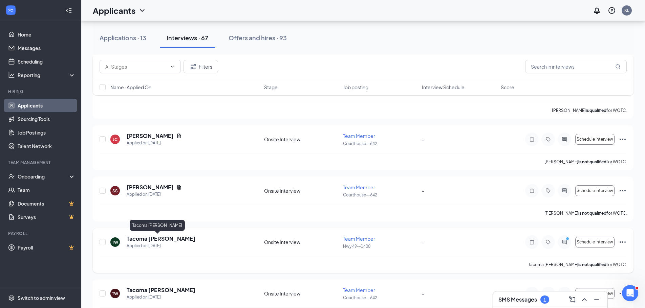
click at [150, 240] on h5 "Tacoma [PERSON_NAME]" at bounding box center [161, 238] width 69 height 7
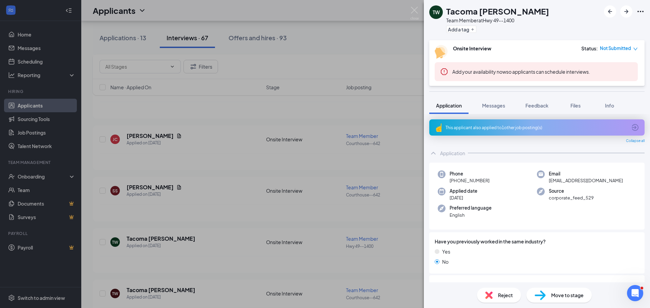
click at [486, 297] on img at bounding box center [488, 295] width 7 height 7
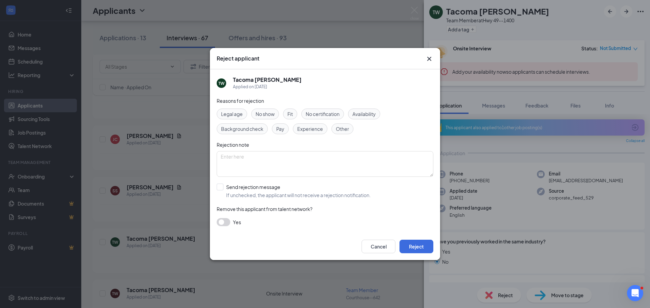
click at [292, 115] on span "Fit" at bounding box center [289, 113] width 5 height 7
click at [429, 245] on button "Reject" at bounding box center [417, 247] width 34 height 14
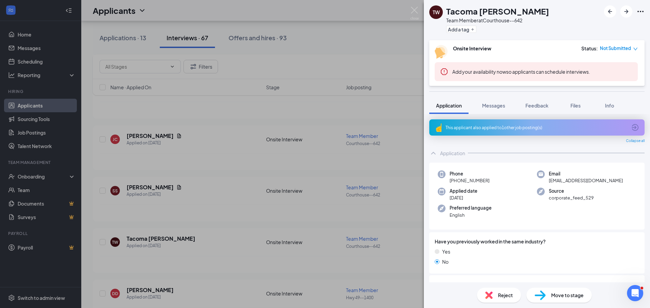
click at [403, 36] on div "TW [PERSON_NAME] Team Member at [GEOGRAPHIC_DATA]--642 Add a tag Onsite Intervi…" at bounding box center [325, 154] width 650 height 308
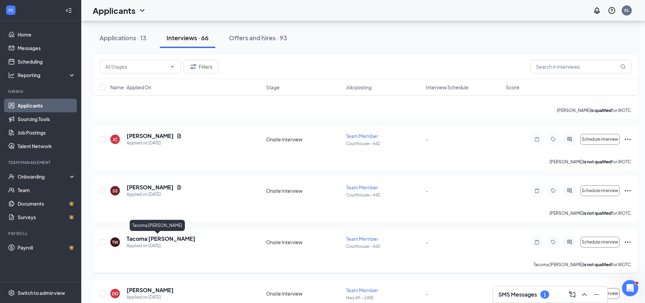
click at [153, 240] on h5 "Tacoma [PERSON_NAME]" at bounding box center [161, 238] width 69 height 7
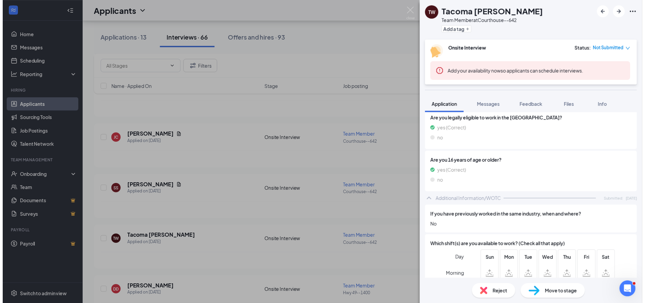
scroll to position [339, 0]
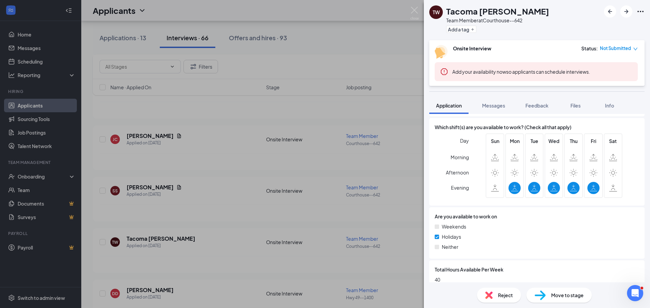
click at [372, 42] on div "TW [PERSON_NAME] Team Member at [GEOGRAPHIC_DATA]--642 Add a tag Onsite Intervi…" at bounding box center [325, 154] width 650 height 308
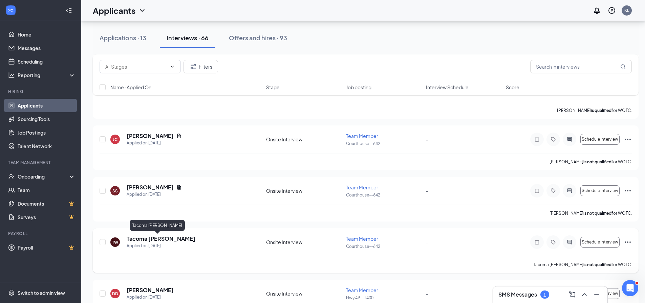
click at [162, 241] on h5 "Tacoma [PERSON_NAME]" at bounding box center [161, 238] width 69 height 7
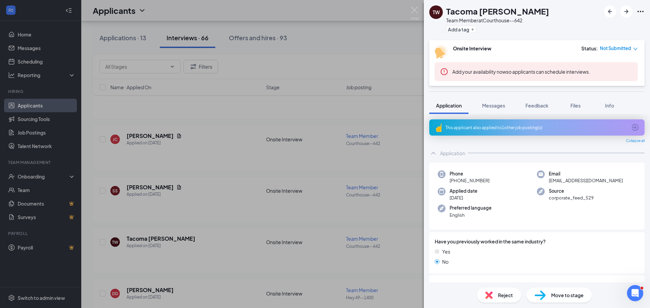
click at [501, 296] on span "Reject" at bounding box center [505, 295] width 15 height 7
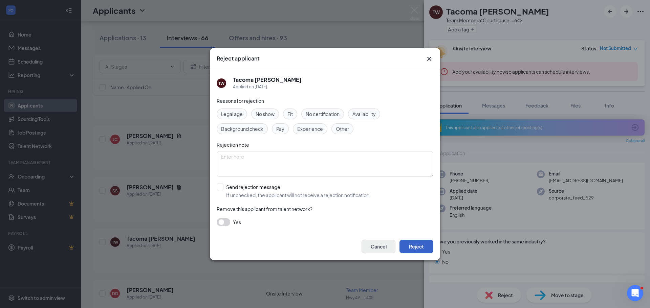
drag, startPoint x: 409, startPoint y: 248, endPoint x: 369, endPoint y: 248, distance: 39.6
click at [409, 248] on button "Reject" at bounding box center [417, 247] width 34 height 14
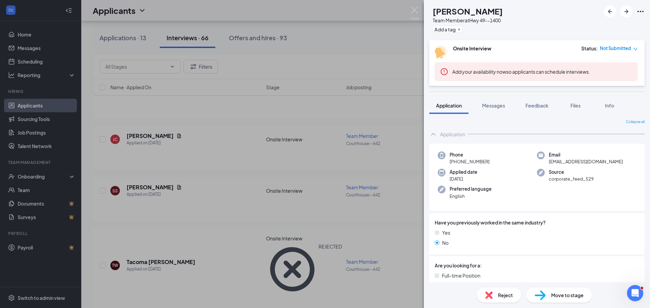
click at [331, 45] on div "DD [PERSON_NAME] Team Member at Hwy 49--1400 Add a tag Onsite Interview Status …" at bounding box center [325, 154] width 650 height 308
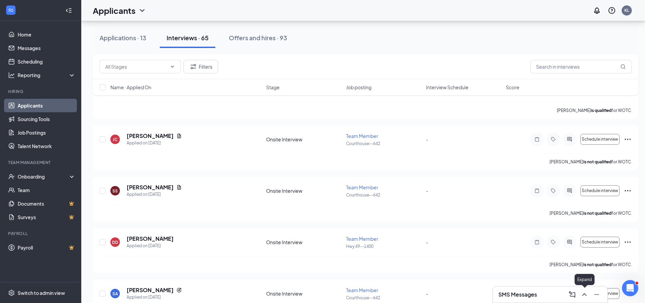
click at [581, 294] on icon "ChevronUp" at bounding box center [584, 295] width 8 height 8
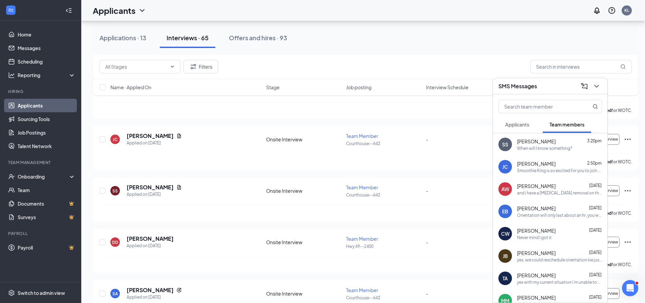
click at [515, 124] on span "Applicants" at bounding box center [517, 125] width 24 height 6
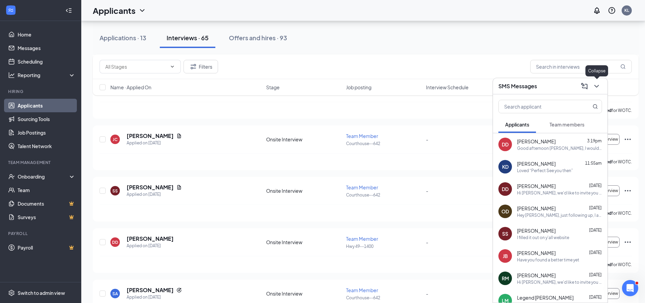
click at [595, 86] on icon "ChevronDown" at bounding box center [597, 86] width 8 height 8
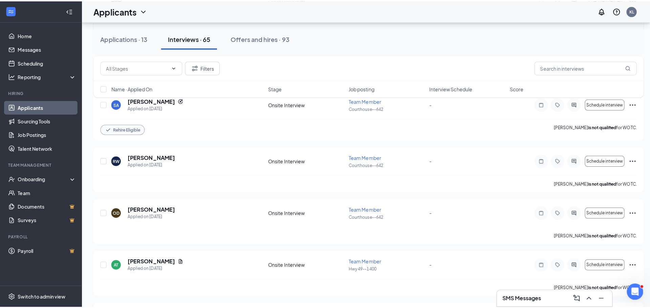
scroll to position [711, 0]
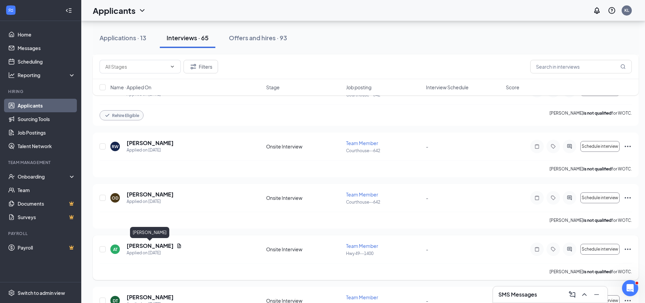
click at [161, 243] on h5 "[PERSON_NAME]" at bounding box center [150, 245] width 47 height 7
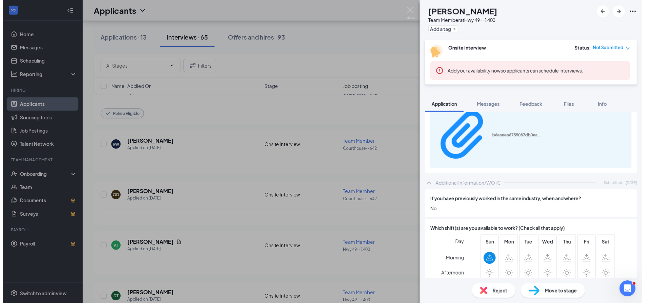
scroll to position [339, 0]
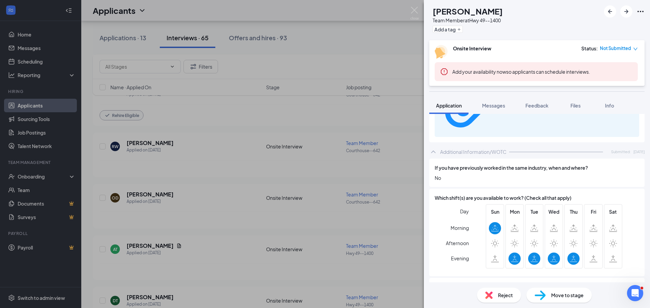
click at [364, 51] on div "AT [PERSON_NAME] Team Member at Hwy 49--1400 Add a tag Onsite Interview Status …" at bounding box center [325, 154] width 650 height 308
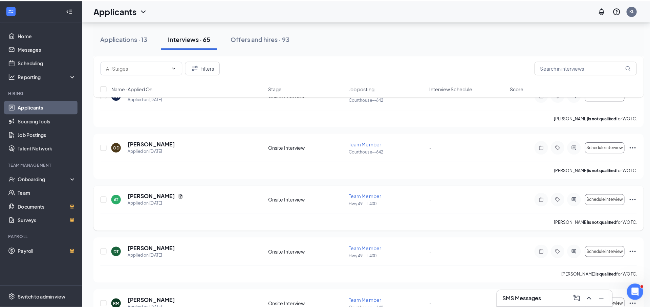
scroll to position [779, 0]
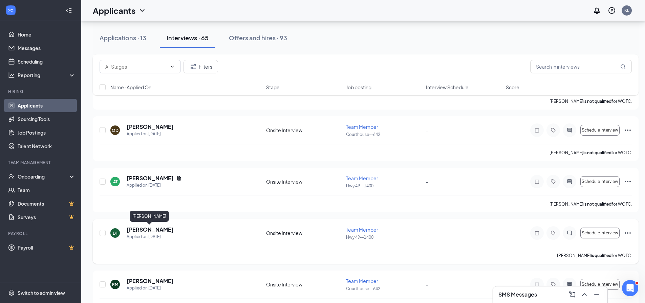
click at [155, 231] on h5 "[PERSON_NAME]" at bounding box center [150, 229] width 47 height 7
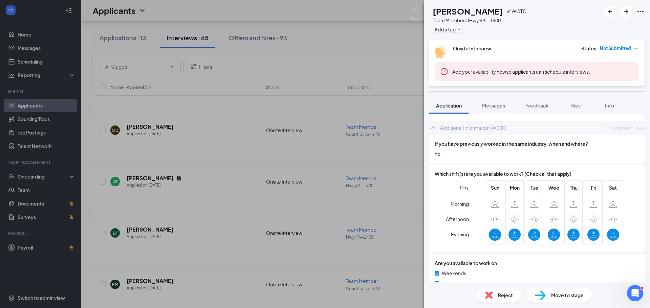
scroll to position [339, 0]
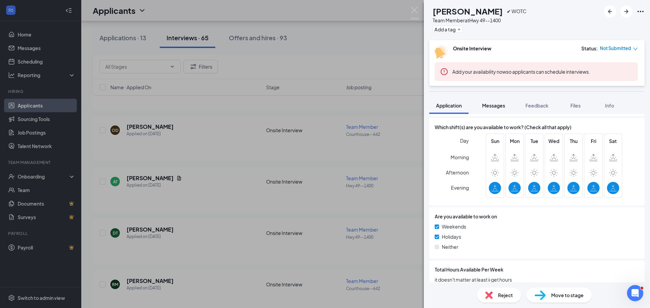
click at [498, 107] on span "Messages" at bounding box center [493, 106] width 23 height 6
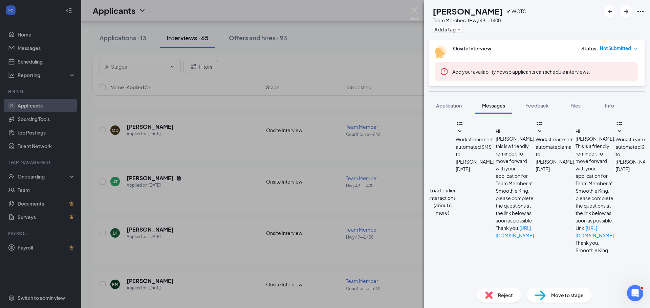
click at [482, 284] on textarea at bounding box center [476, 304] width 95 height 41
type textarea "Good afternoon [PERSON_NAME], I would love to set up an interview with you if y…"
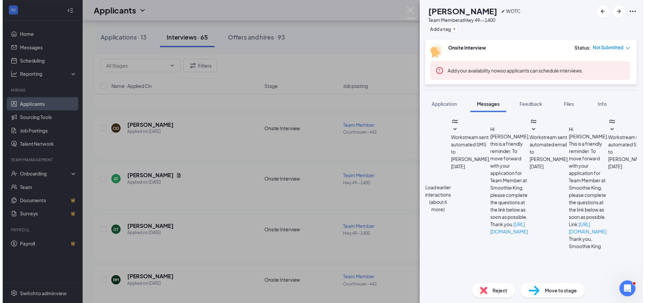
scroll to position [265, 0]
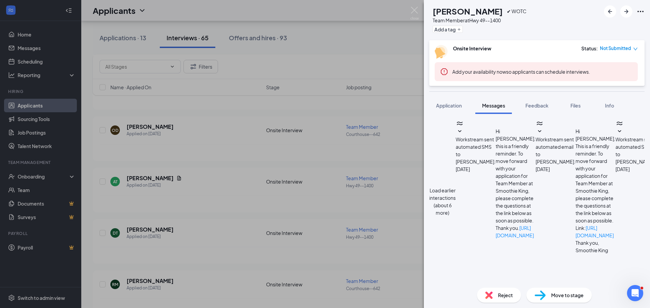
click at [382, 33] on div "[PERSON_NAME] [PERSON_NAME] ✔ WOTC Team Member at Hwy 49--1400 Add a tag Onsite…" at bounding box center [325, 154] width 650 height 308
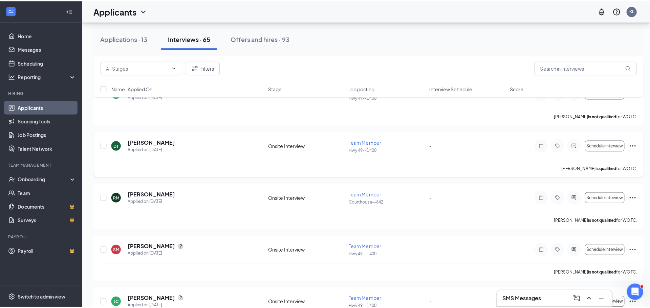
scroll to position [880, 0]
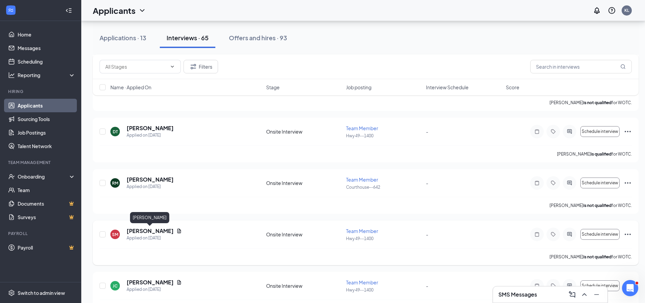
click at [156, 232] on h5 "[PERSON_NAME]" at bounding box center [150, 231] width 47 height 7
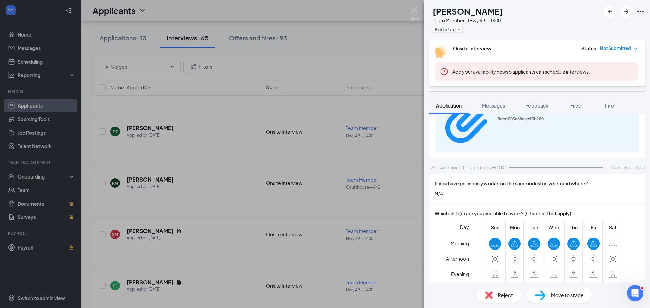
scroll to position [339, 0]
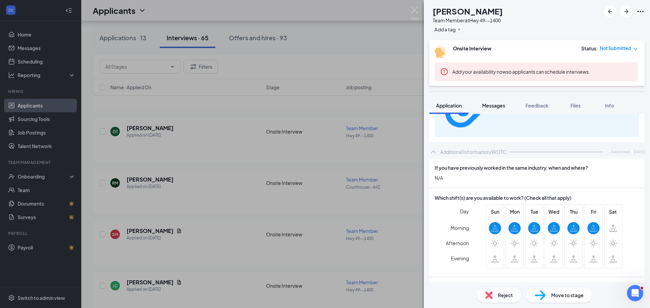
click at [504, 104] on span "Messages" at bounding box center [493, 106] width 23 height 6
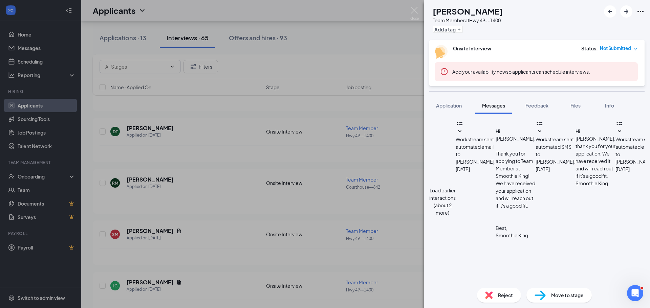
scroll to position [207, 0]
click at [489, 284] on textarea at bounding box center [476, 304] width 95 height 41
type textarea "Good afternoon [PERSON_NAME], I would love to set up an interview with you if y…"
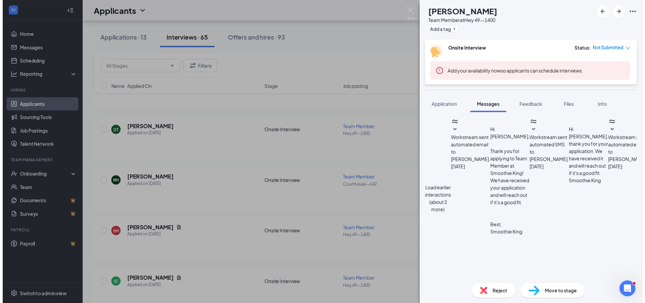
scroll to position [258, 0]
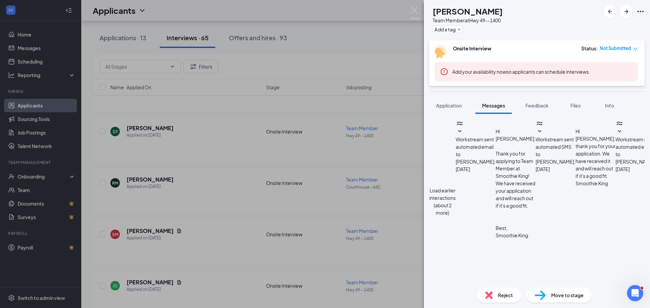
click at [335, 26] on div "SM [PERSON_NAME] Team Member at Hwy 49--1400 Add a tag Onsite Interview Status …" at bounding box center [325, 154] width 650 height 308
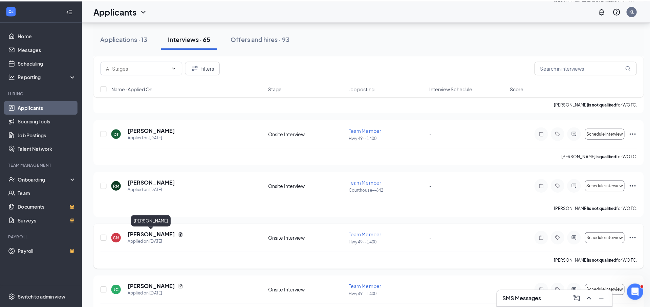
scroll to position [914, 0]
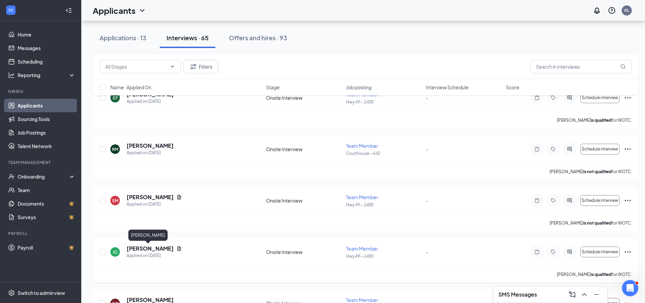
click at [143, 248] on h5 "[PERSON_NAME]" at bounding box center [150, 248] width 47 height 7
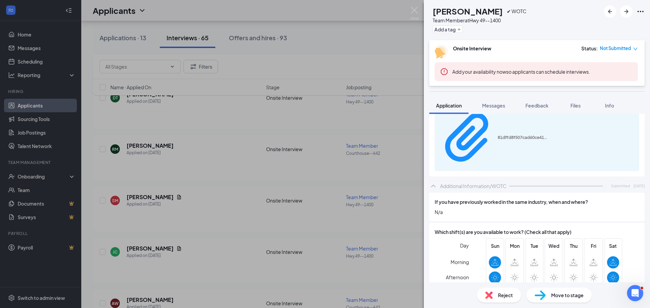
scroll to position [305, 0]
click at [502, 104] on span "Messages" at bounding box center [493, 106] width 23 height 6
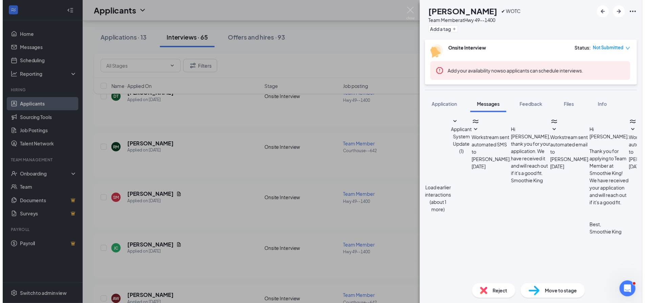
scroll to position [202, 0]
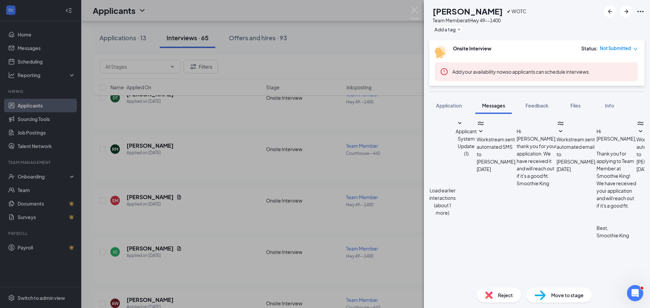
click at [350, 60] on div "JC [PERSON_NAME] ✔ WOTC Team Member at Hwy 49--1400 Add a tag Onsite Interview …" at bounding box center [325, 154] width 650 height 308
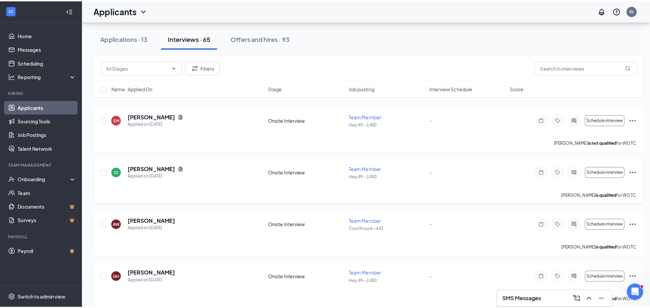
scroll to position [1016, 0]
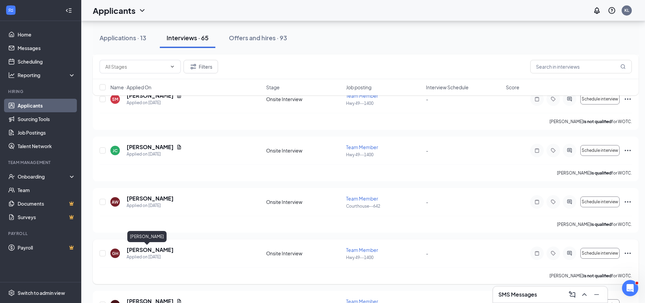
click at [148, 249] on h5 "[PERSON_NAME]" at bounding box center [150, 250] width 47 height 7
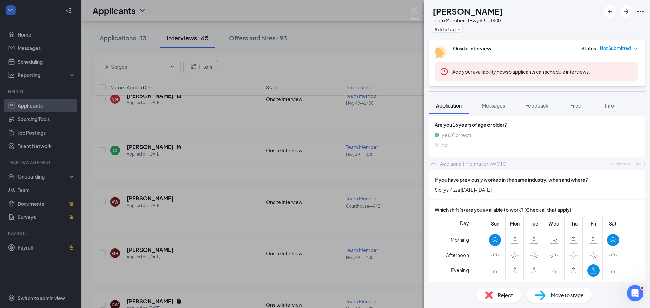
scroll to position [305, 0]
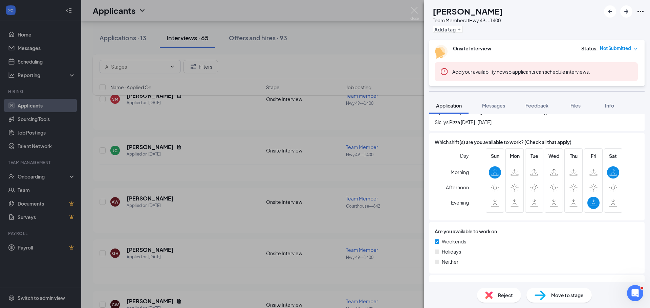
click at [500, 293] on span "Reject" at bounding box center [505, 295] width 15 height 7
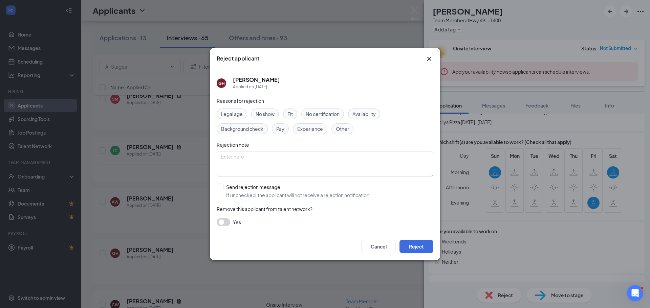
click at [380, 110] on div "Availability" at bounding box center [364, 114] width 32 height 11
click at [428, 248] on button "Reject" at bounding box center [417, 247] width 34 height 14
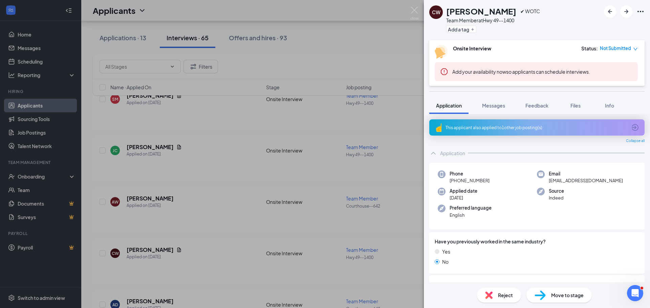
click at [272, 184] on div "CW [PERSON_NAME] ✔ WOTC Team Member at Hwy 49--1400 Add a tag Onsite Interview …" at bounding box center [325, 154] width 650 height 308
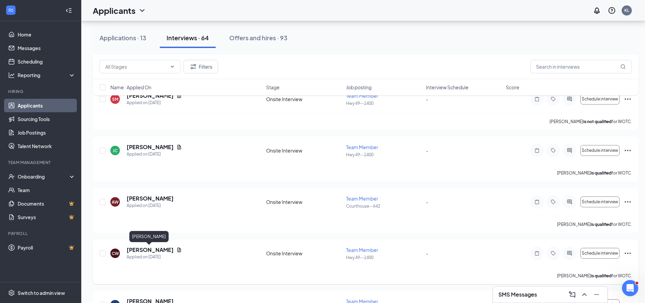
click at [163, 248] on h5 "[PERSON_NAME]" at bounding box center [150, 250] width 47 height 7
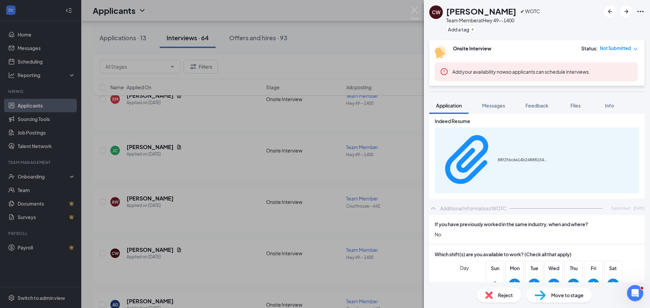
scroll to position [305, 0]
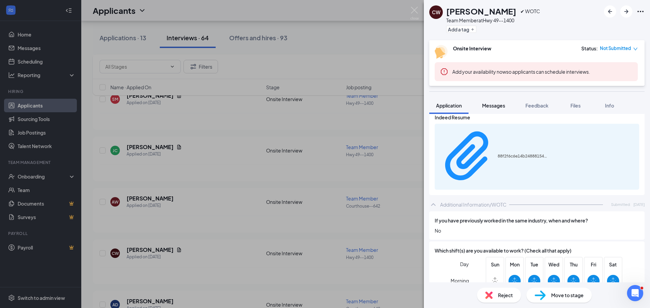
click at [502, 106] on span "Messages" at bounding box center [493, 106] width 23 height 6
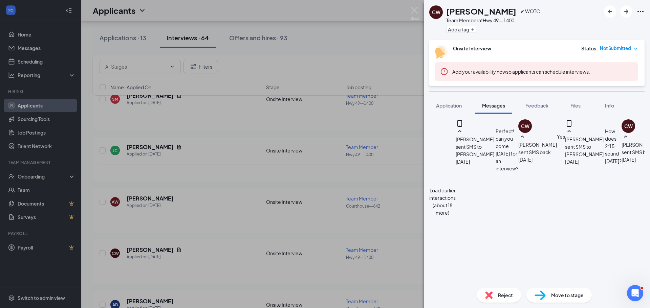
scroll to position [379, 0]
click at [479, 284] on textarea at bounding box center [476, 304] width 95 height 41
type textarea "Good afternoon [PERSON_NAME], I would love to set up an interview with you if y…"
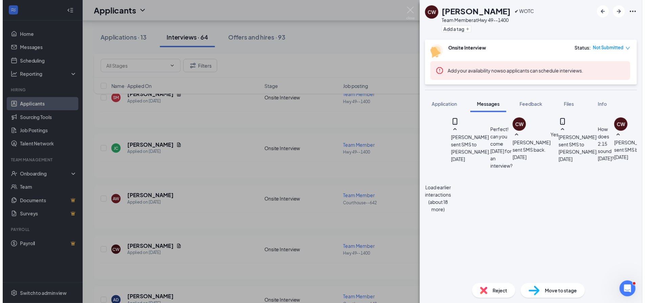
scroll to position [430, 0]
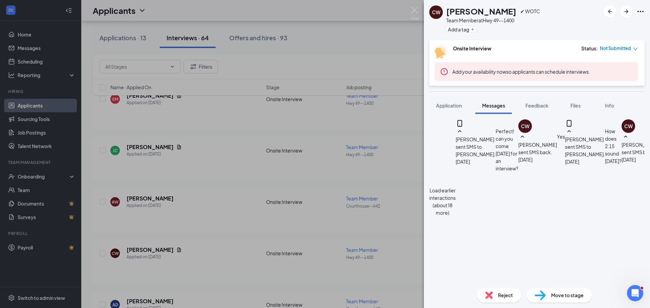
click at [382, 43] on div "CW [PERSON_NAME] ✔ WOTC Team Member at Hwy 49--1400 Add a tag Onsite Interview …" at bounding box center [325, 154] width 650 height 308
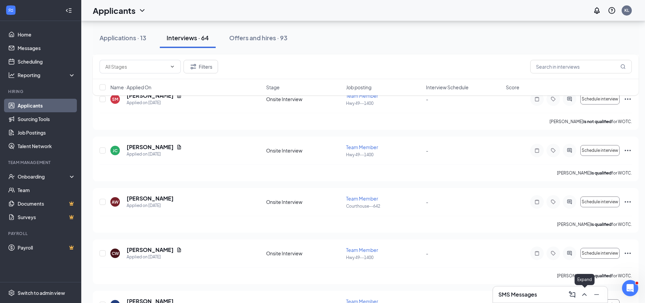
click at [587, 292] on icon "ChevronUp" at bounding box center [584, 295] width 8 height 8
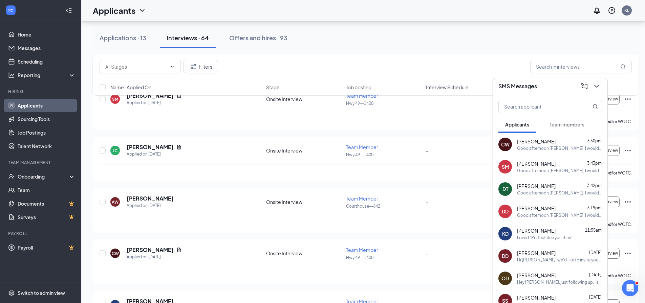
click at [406, 52] on div "Applications · 13 Interviews · 64 Offers and hires · 93" at bounding box center [366, 38] width 546 height 34
click at [422, 34] on div "Applications · 13 Interviews · 64 Offers and hires · 93" at bounding box center [366, 38] width 546 height 20
click at [596, 87] on icon "ChevronDown" at bounding box center [596, 86] width 4 height 3
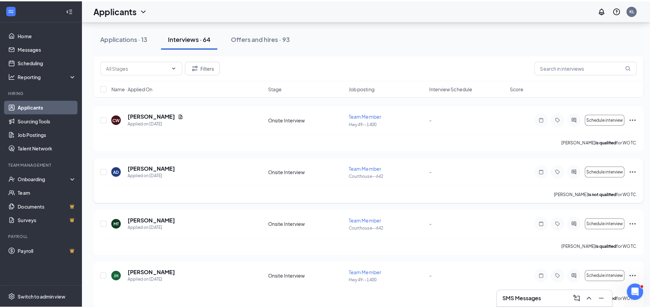
scroll to position [1185, 0]
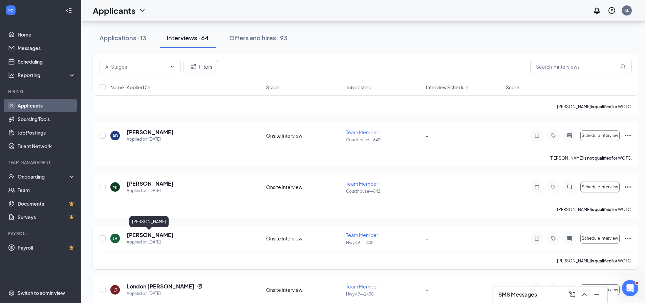
click at [161, 236] on h5 "[PERSON_NAME]" at bounding box center [150, 235] width 47 height 7
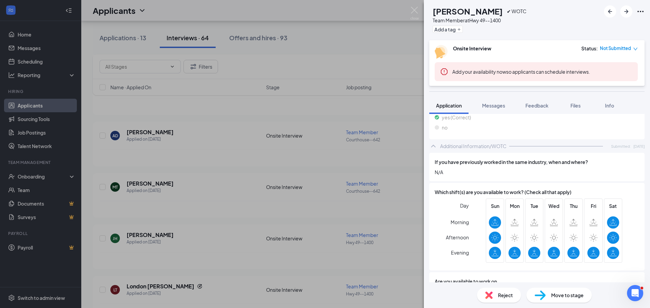
scroll to position [271, 0]
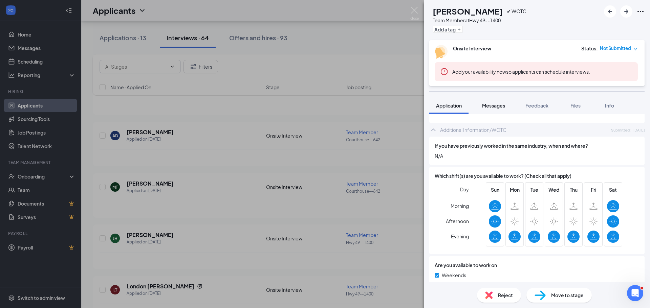
click at [487, 107] on span "Messages" at bounding box center [493, 106] width 23 height 6
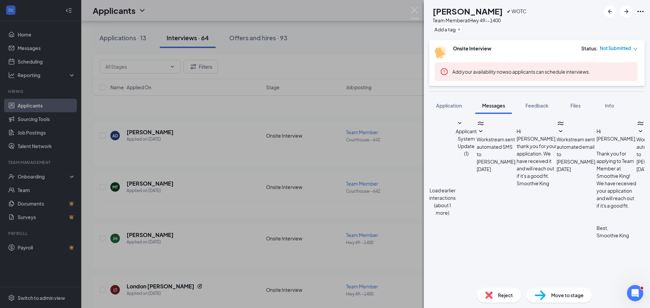
scroll to position [210, 0]
click at [508, 284] on textarea at bounding box center [476, 304] width 95 height 41
type textarea "Good afternoon [PERSON_NAME], I would love to set up an interview with you if y…"
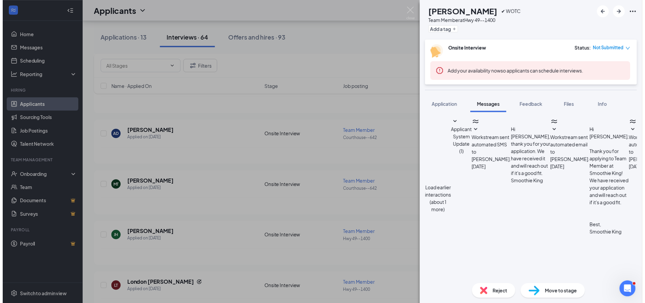
scroll to position [260, 0]
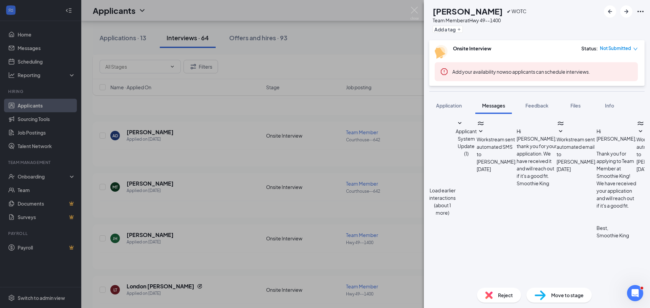
drag, startPoint x: 350, startPoint y: 51, endPoint x: 351, endPoint y: 55, distance: 3.5
click at [350, 51] on div "[PERSON_NAME] [PERSON_NAME] ✔ WOTC Team Member at Hwy 49--1400 Add a tag Onsite…" at bounding box center [325, 154] width 650 height 308
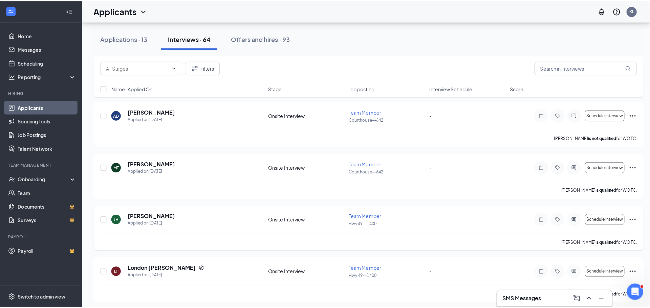
scroll to position [1219, 0]
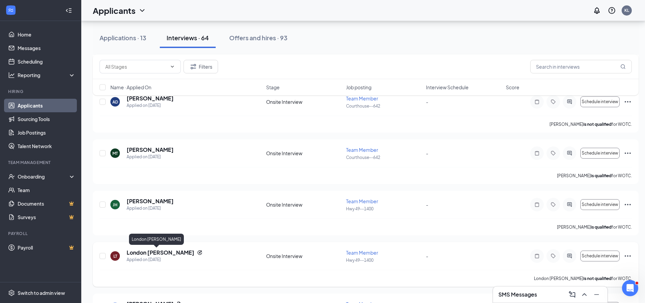
click at [149, 253] on h5 "London [PERSON_NAME]" at bounding box center [161, 252] width 68 height 7
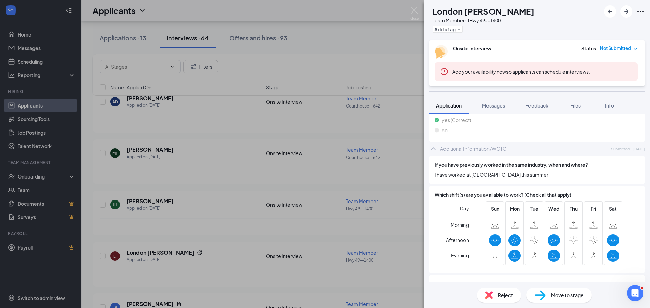
scroll to position [305, 0]
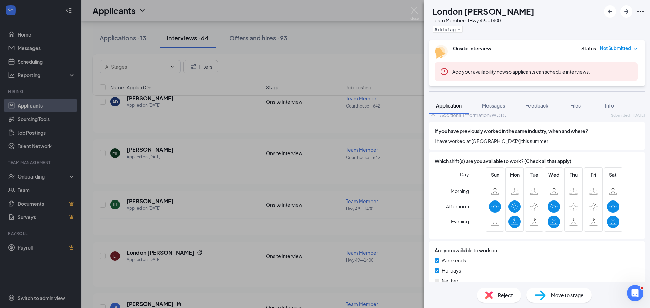
click at [503, 296] on span "Reject" at bounding box center [505, 295] width 15 height 7
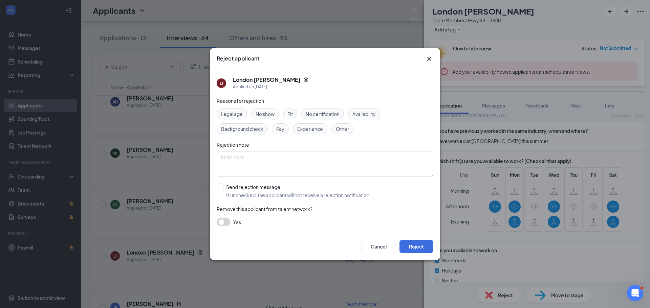
click at [362, 112] on span "Availability" at bounding box center [364, 113] width 23 height 7
click at [415, 244] on button "Reject" at bounding box center [417, 247] width 34 height 14
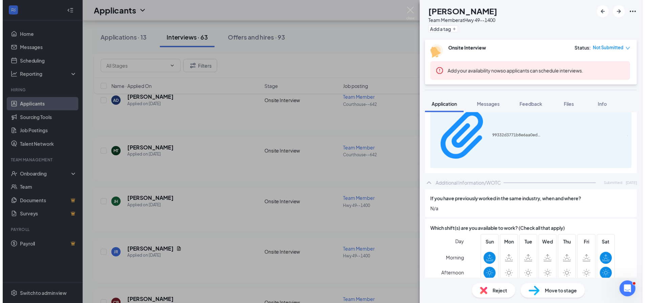
scroll to position [339, 0]
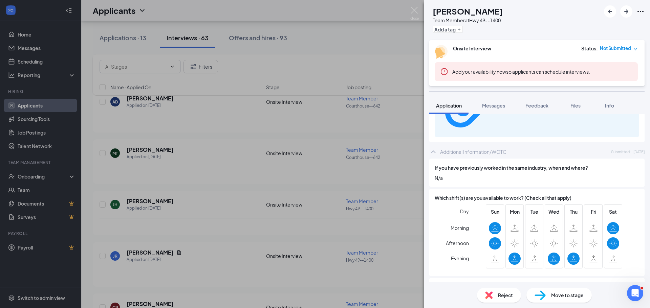
click at [362, 36] on div "JR [PERSON_NAME] Team Member at Hwy 49--1400 Add a tag Onsite Interview Status …" at bounding box center [325, 154] width 650 height 308
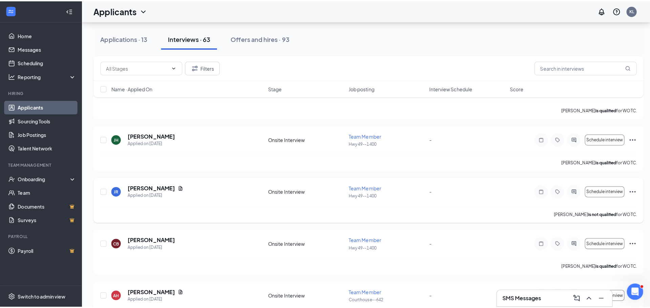
scroll to position [1287, 0]
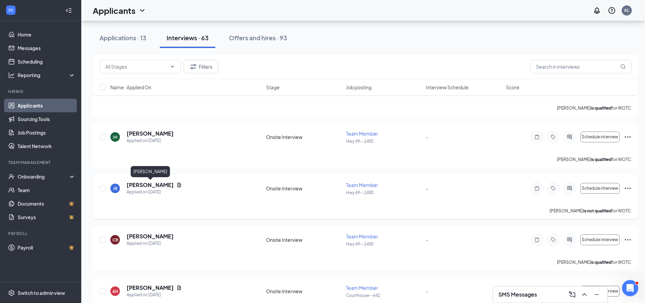
click at [164, 186] on h5 "[PERSON_NAME]" at bounding box center [150, 185] width 47 height 7
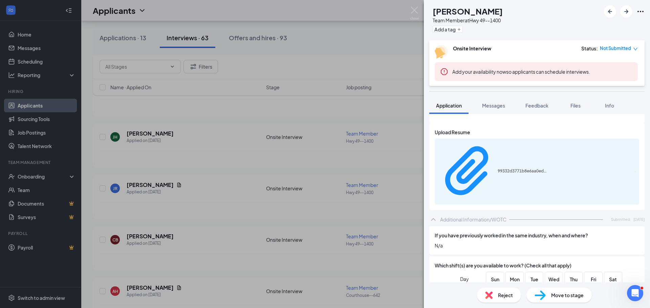
scroll to position [339, 0]
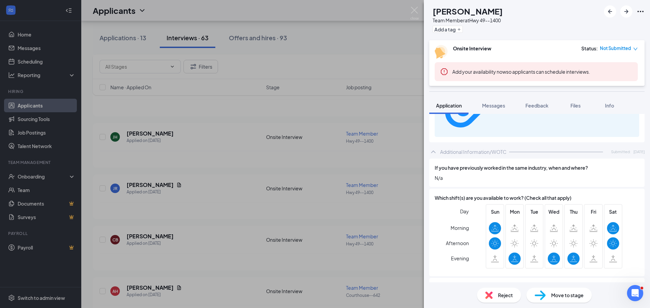
click at [485, 293] on div "Reject" at bounding box center [499, 295] width 44 height 15
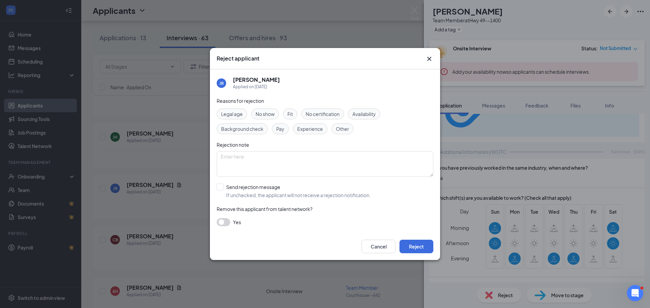
click at [372, 112] on span "Availability" at bounding box center [364, 113] width 23 height 7
click at [426, 248] on button "Reject" at bounding box center [417, 247] width 34 height 14
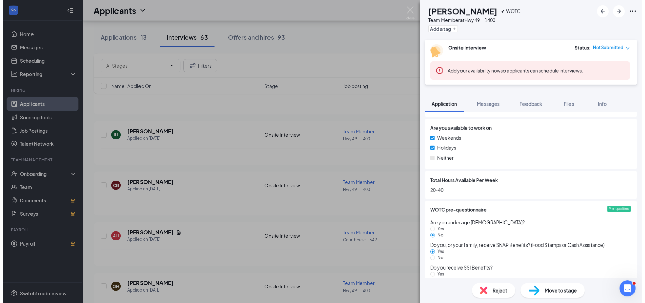
scroll to position [440, 0]
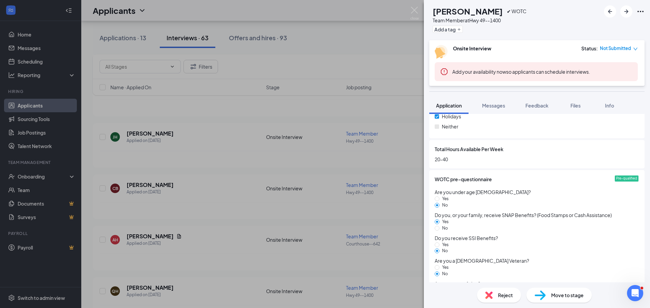
click at [373, 31] on div "CB [PERSON_NAME] ✔ WOTC Team Member at Hwy 49--1400 Add a tag Onsite Interview …" at bounding box center [325, 154] width 650 height 308
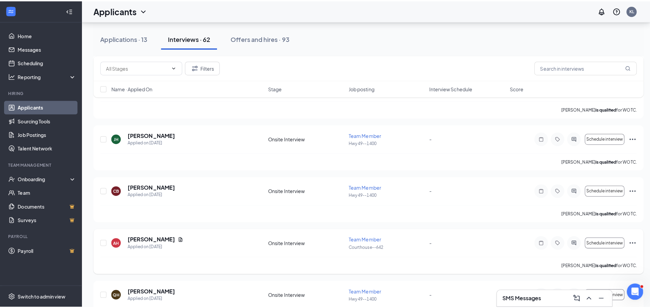
scroll to position [1321, 0]
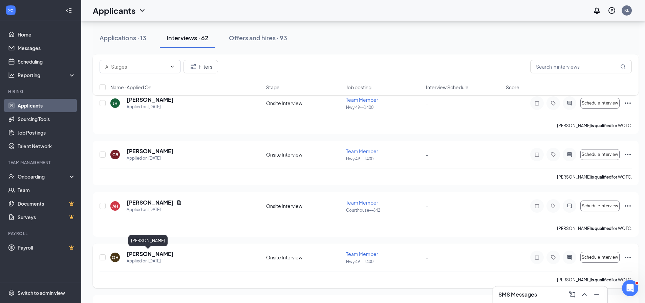
click at [147, 255] on h5 "[PERSON_NAME]" at bounding box center [150, 254] width 47 height 7
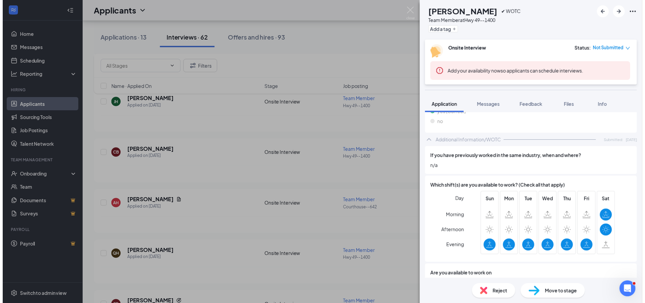
scroll to position [271, 0]
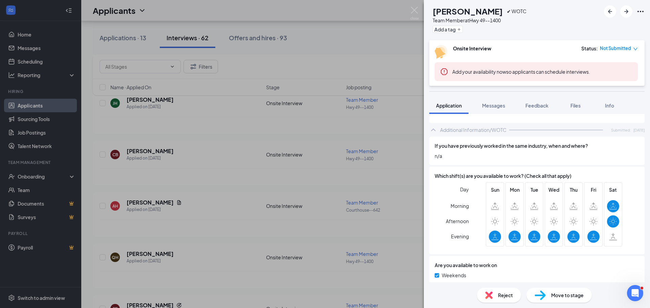
click at [358, 30] on div "[PERSON_NAME] ✔ WOTC Team Member at Hwy 49--1400 Add a tag Onsite Interview Sta…" at bounding box center [325, 154] width 650 height 308
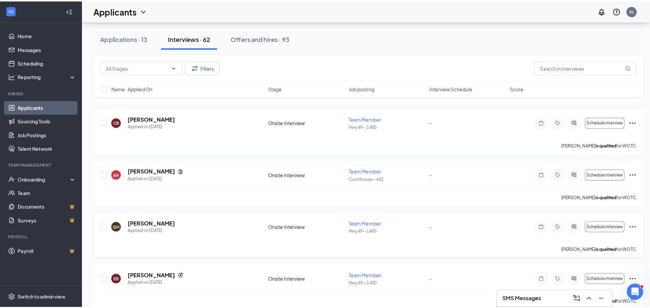
scroll to position [1388, 0]
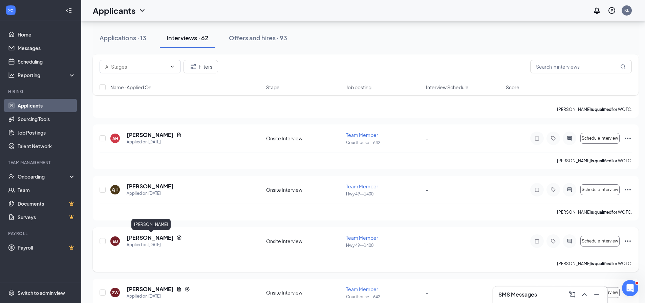
click at [165, 237] on h5 "[PERSON_NAME]" at bounding box center [150, 237] width 47 height 7
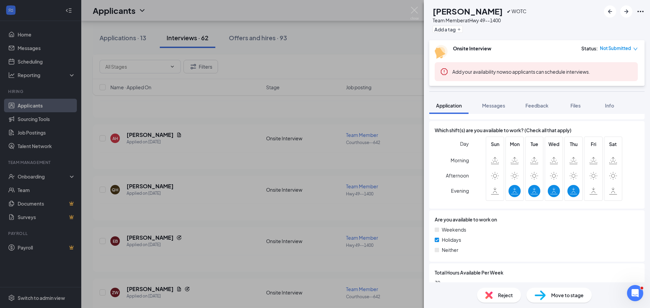
scroll to position [339, 0]
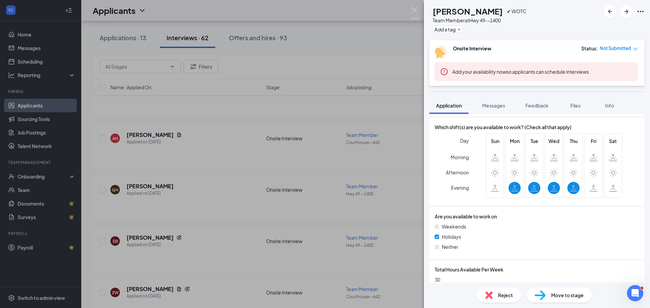
click at [336, 38] on div "EB Earlashous [PERSON_NAME] ✔ WOTC Team Member at Hwy 49--1400 Add a tag Onsite…" at bounding box center [325, 154] width 650 height 308
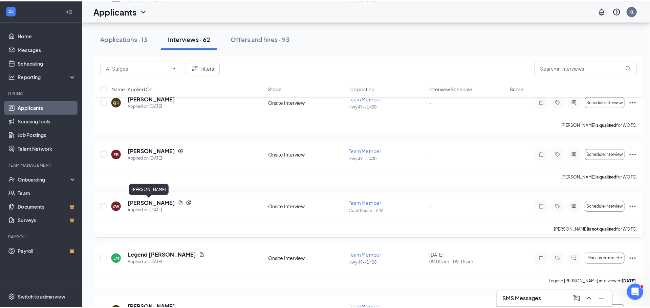
scroll to position [1490, 0]
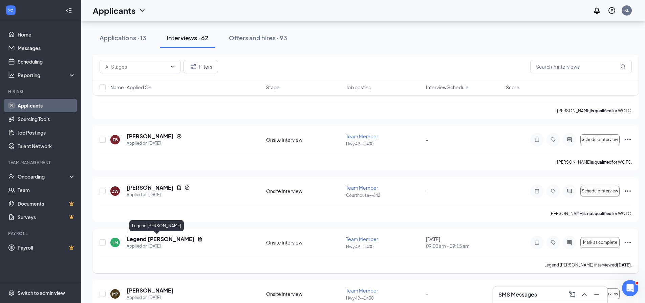
click at [145, 239] on h5 "Legend [PERSON_NAME]" at bounding box center [161, 239] width 68 height 7
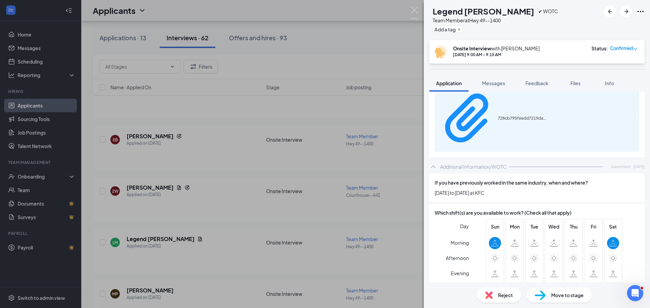
scroll to position [305, 0]
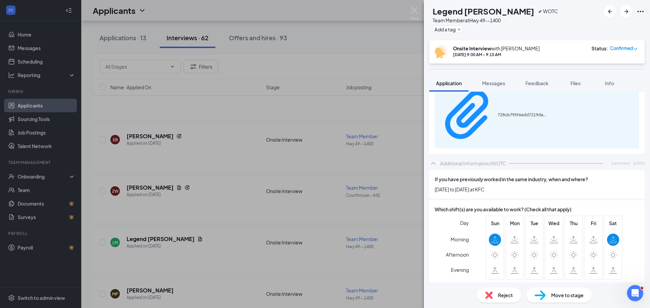
click at [494, 296] on div "Reject" at bounding box center [499, 295] width 44 height 15
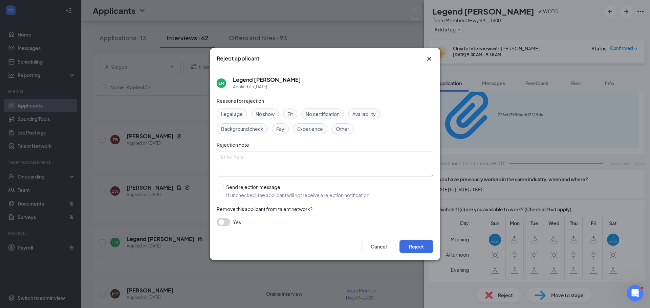
click at [366, 109] on div "Availability" at bounding box center [364, 114] width 32 height 11
click at [417, 248] on button "Reject" at bounding box center [417, 247] width 34 height 14
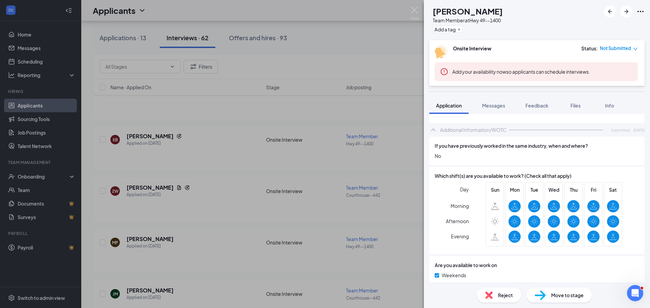
scroll to position [305, 0]
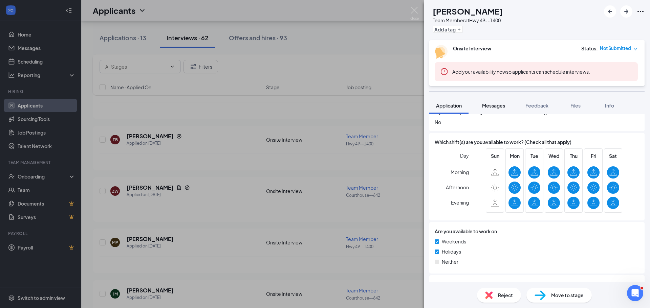
click at [499, 107] on span "Messages" at bounding box center [493, 106] width 23 height 6
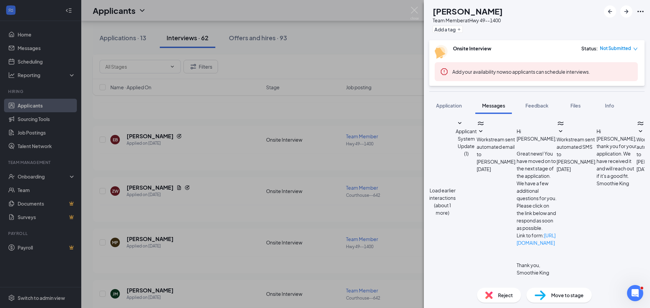
click at [500, 284] on textarea at bounding box center [476, 304] width 95 height 41
click at [525, 284] on textarea "Good afternoon [PERSON_NAME], I would love to set up an interview if still intr…" at bounding box center [476, 304] width 95 height 41
type textarea "Good afternoon [PERSON_NAME], I would love to set up an interview if still inte…"
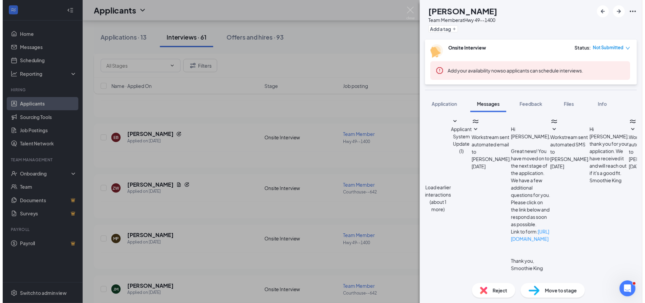
scroll to position [246, 0]
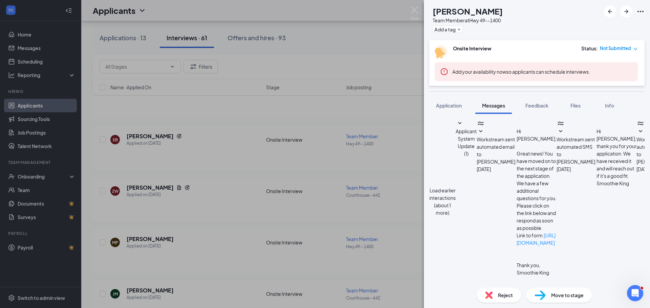
click at [406, 117] on div "MP [PERSON_NAME] Team Member at Hwy 49--1400 Add a tag Onsite Interview Status …" at bounding box center [325, 154] width 650 height 308
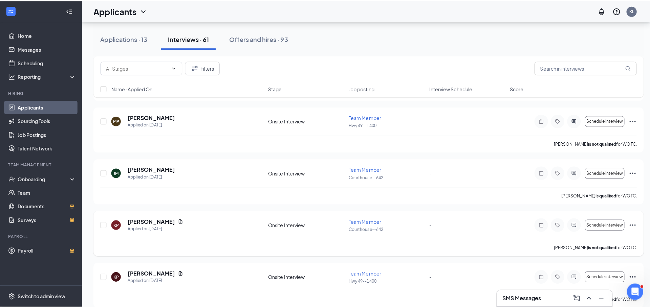
scroll to position [1625, 0]
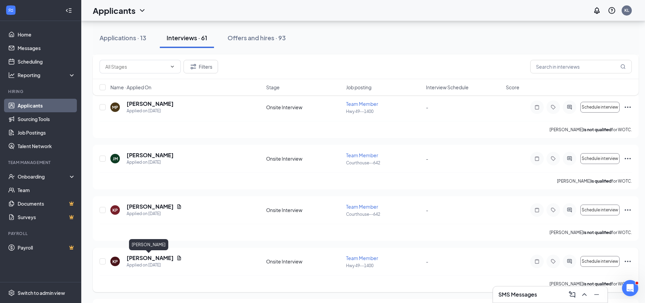
click at [161, 260] on h5 "[PERSON_NAME]" at bounding box center [150, 258] width 47 height 7
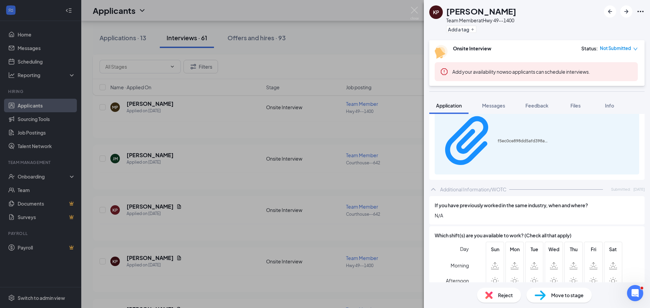
scroll to position [339, 0]
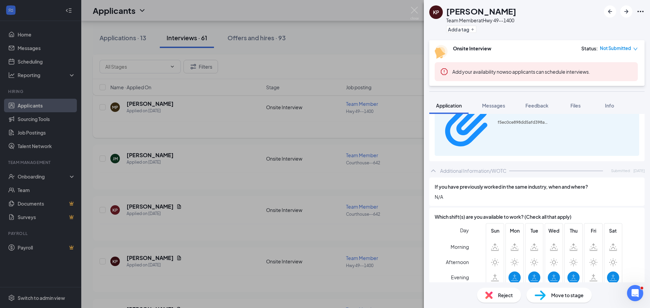
click at [367, 33] on div "KP [PERSON_NAME] Team Member at Hwy 49--1400 Add a tag Onsite Interview Status …" at bounding box center [325, 154] width 650 height 308
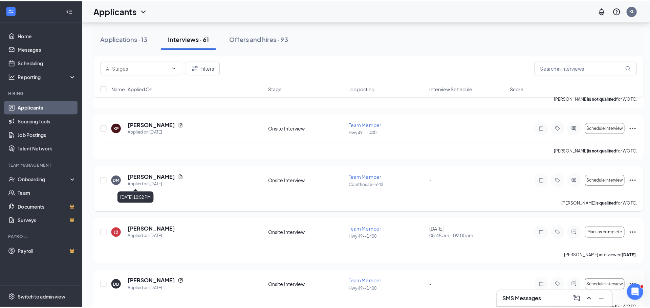
scroll to position [1795, 0]
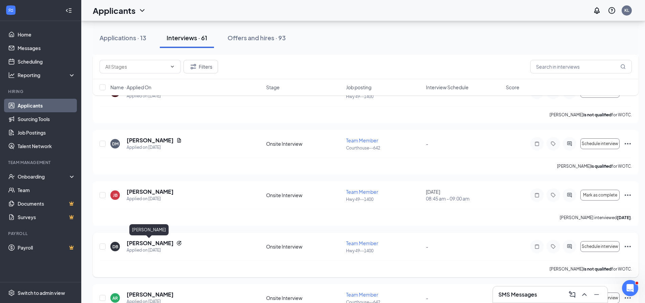
click at [159, 244] on h5 "[PERSON_NAME]" at bounding box center [150, 243] width 47 height 7
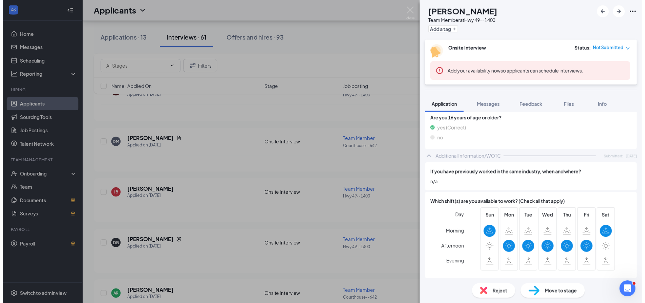
scroll to position [271, 0]
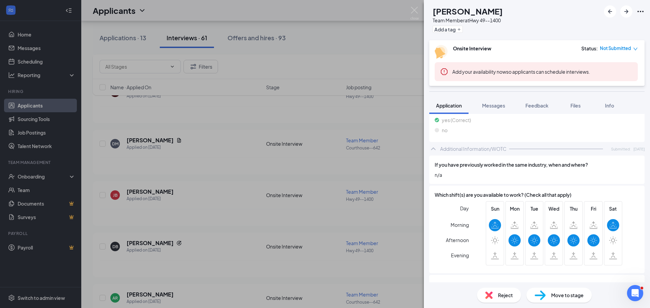
click at [361, 44] on div "DB [PERSON_NAME] Team Member at Hwy 49--1400 Add a tag Onsite Interview Status …" at bounding box center [325, 154] width 650 height 308
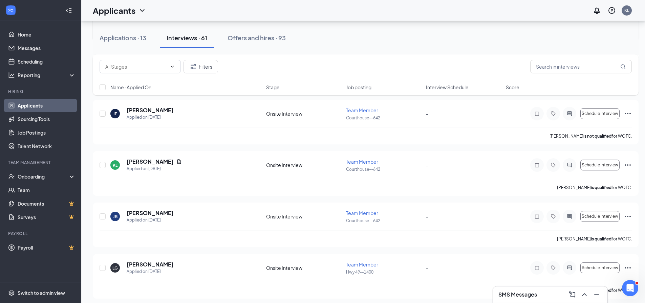
scroll to position [2032, 0]
click at [163, 263] on h5 "[PERSON_NAME]" at bounding box center [150, 263] width 47 height 7
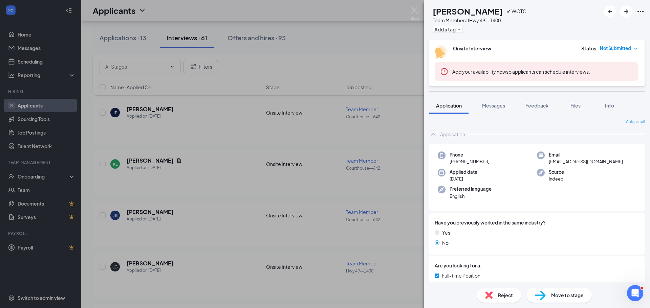
click at [360, 43] on div "LG [PERSON_NAME] ✔ WOTC Team Member at Hwy 49--1400 Add a tag Onsite Interview …" at bounding box center [325, 154] width 650 height 308
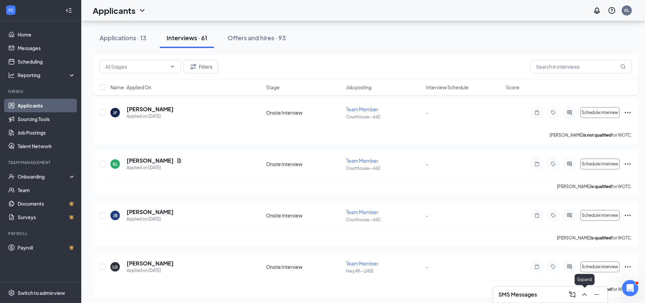
click at [586, 291] on icon "ChevronUp" at bounding box center [584, 295] width 8 height 8
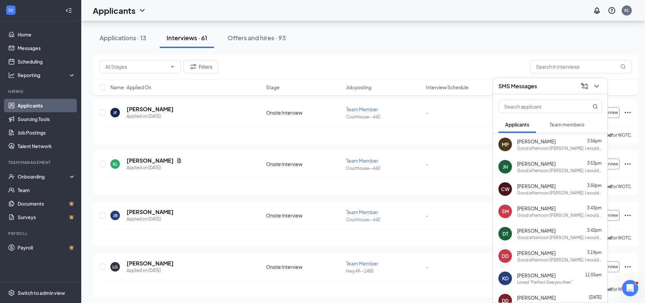
click at [566, 125] on span "Team members" at bounding box center [567, 125] width 35 height 6
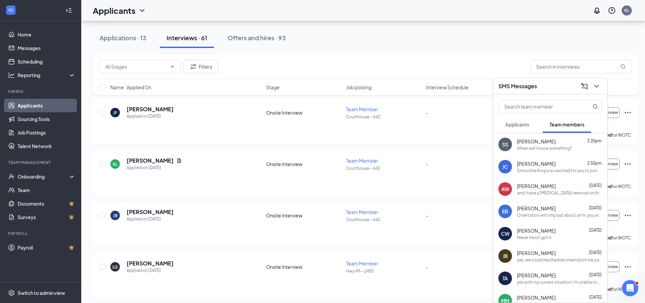
click at [556, 144] on span "[PERSON_NAME]" at bounding box center [536, 141] width 39 height 7
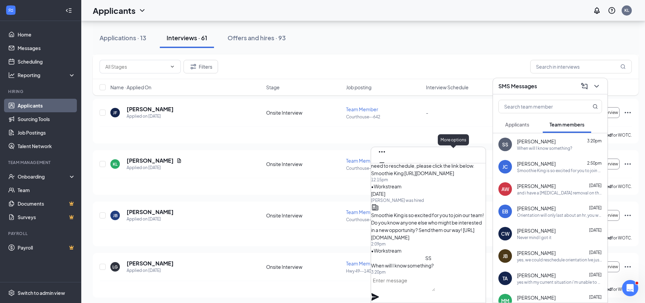
click at [386, 155] on icon "Ellipses" at bounding box center [382, 152] width 8 height 8
click at [456, 170] on link "View employee profile" at bounding box center [477, 168] width 50 height 7
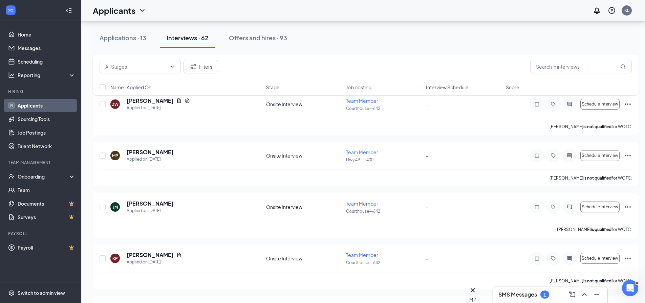
scroll to position [1569, 0]
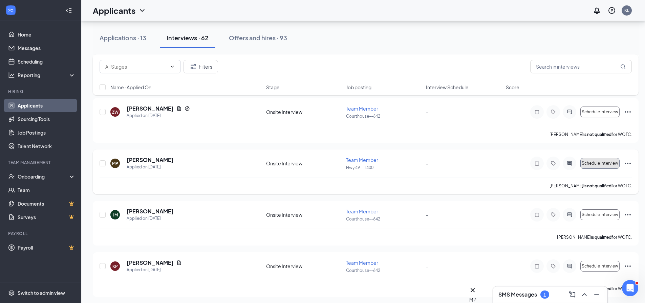
click at [606, 164] on span "Schedule interview" at bounding box center [600, 163] width 37 height 5
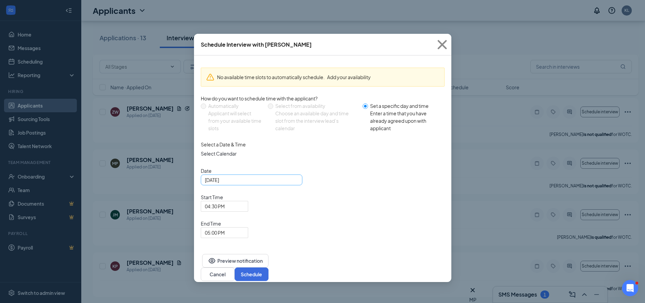
click at [293, 184] on div "[DATE]" at bounding box center [251, 179] width 93 height 7
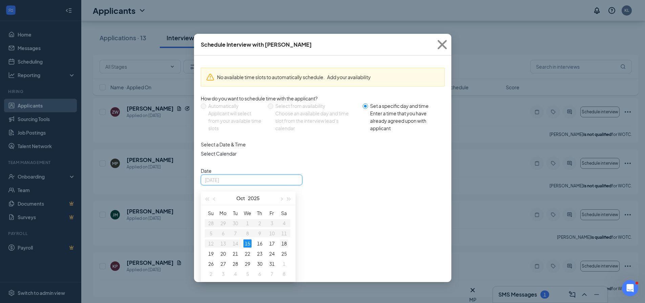
type input "[DATE]"
click at [285, 248] on div "18" at bounding box center [284, 244] width 8 height 8
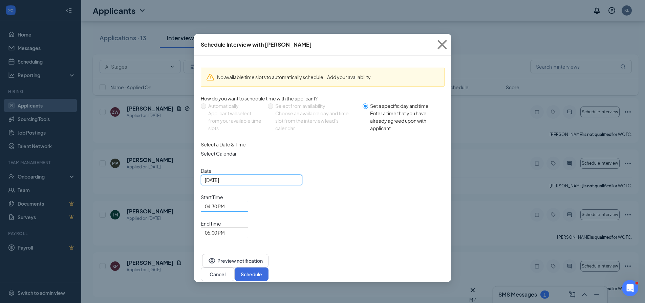
click at [244, 201] on span "04:30 PM" at bounding box center [224, 206] width 39 height 10
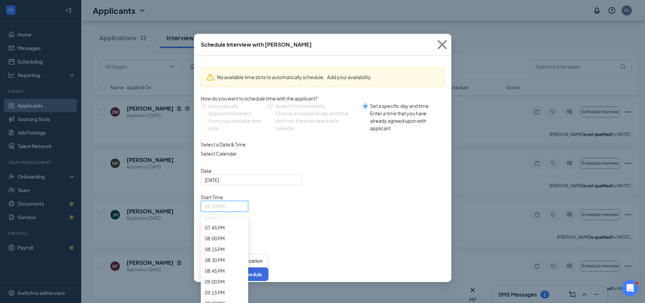
scroll to position [856, 0]
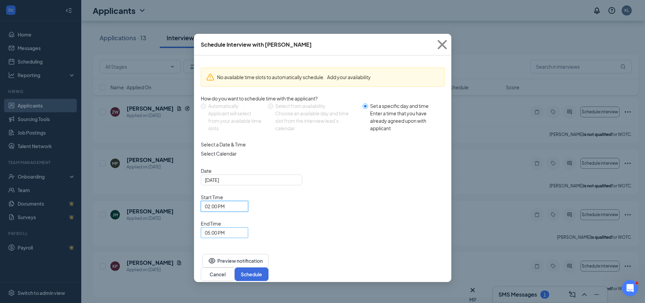
click at [248, 228] on div "05:00 PM" at bounding box center [224, 233] width 47 height 11
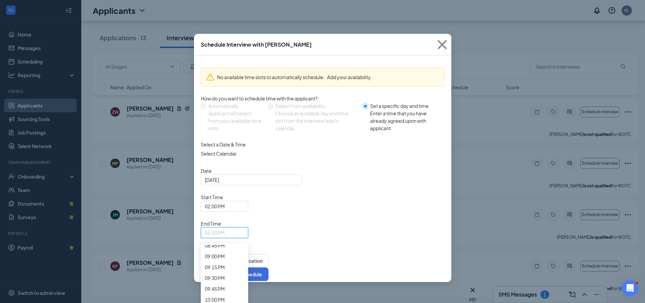
scroll to position [887, 0]
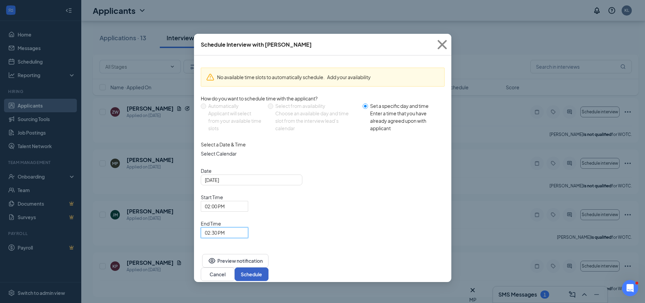
click at [269, 268] on button "Schedule" at bounding box center [252, 275] width 34 height 14
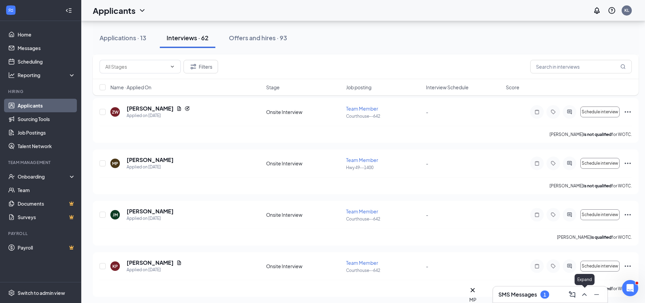
click at [585, 296] on icon "ChevronUp" at bounding box center [584, 295] width 8 height 8
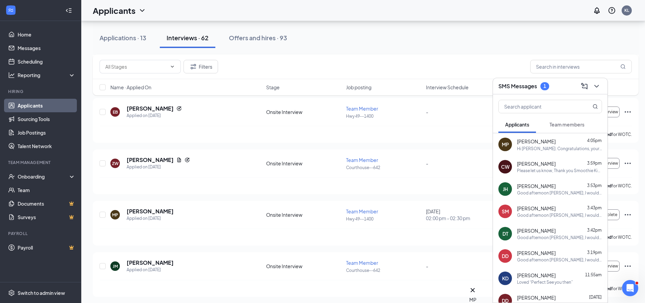
click at [545, 148] on div "Hi [PERSON_NAME]. Congratulations, your meeting with [PERSON_NAME] King for Tea…" at bounding box center [559, 149] width 85 height 6
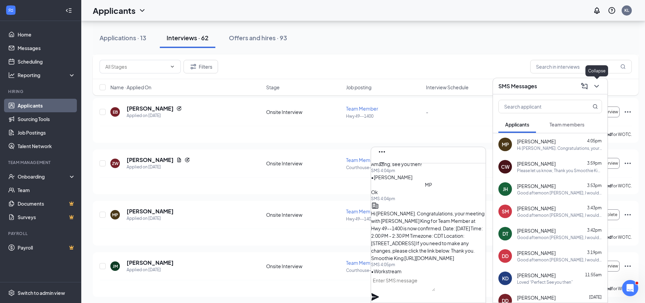
click at [598, 88] on icon "ChevronDown" at bounding box center [597, 86] width 8 height 8
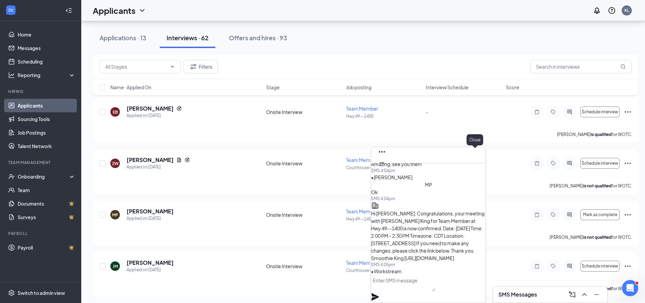
click at [386, 170] on icon "Cross" at bounding box center [382, 174] width 8 height 8
